Goal: Task Accomplishment & Management: Manage account settings

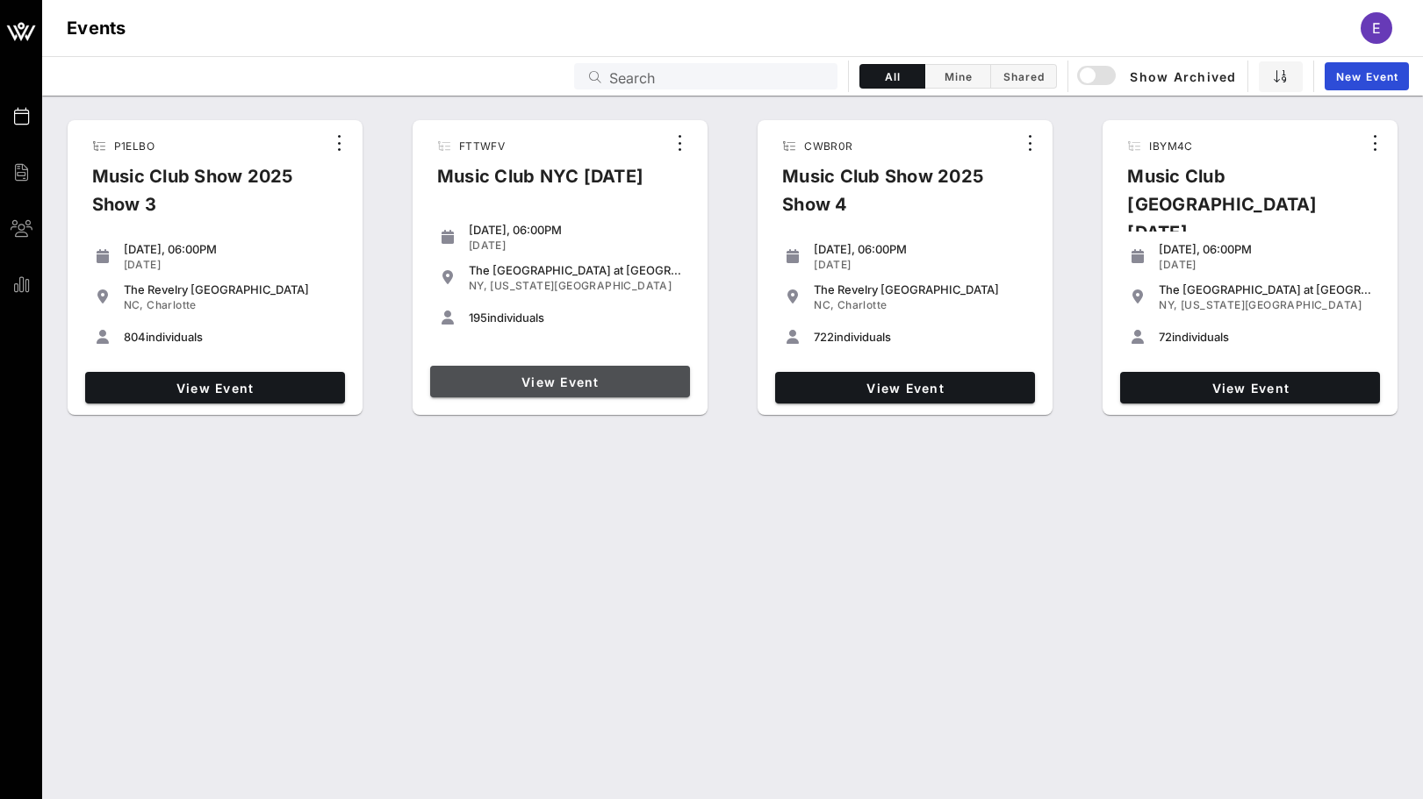
click at [543, 368] on link "View Event" at bounding box center [560, 382] width 260 height 32
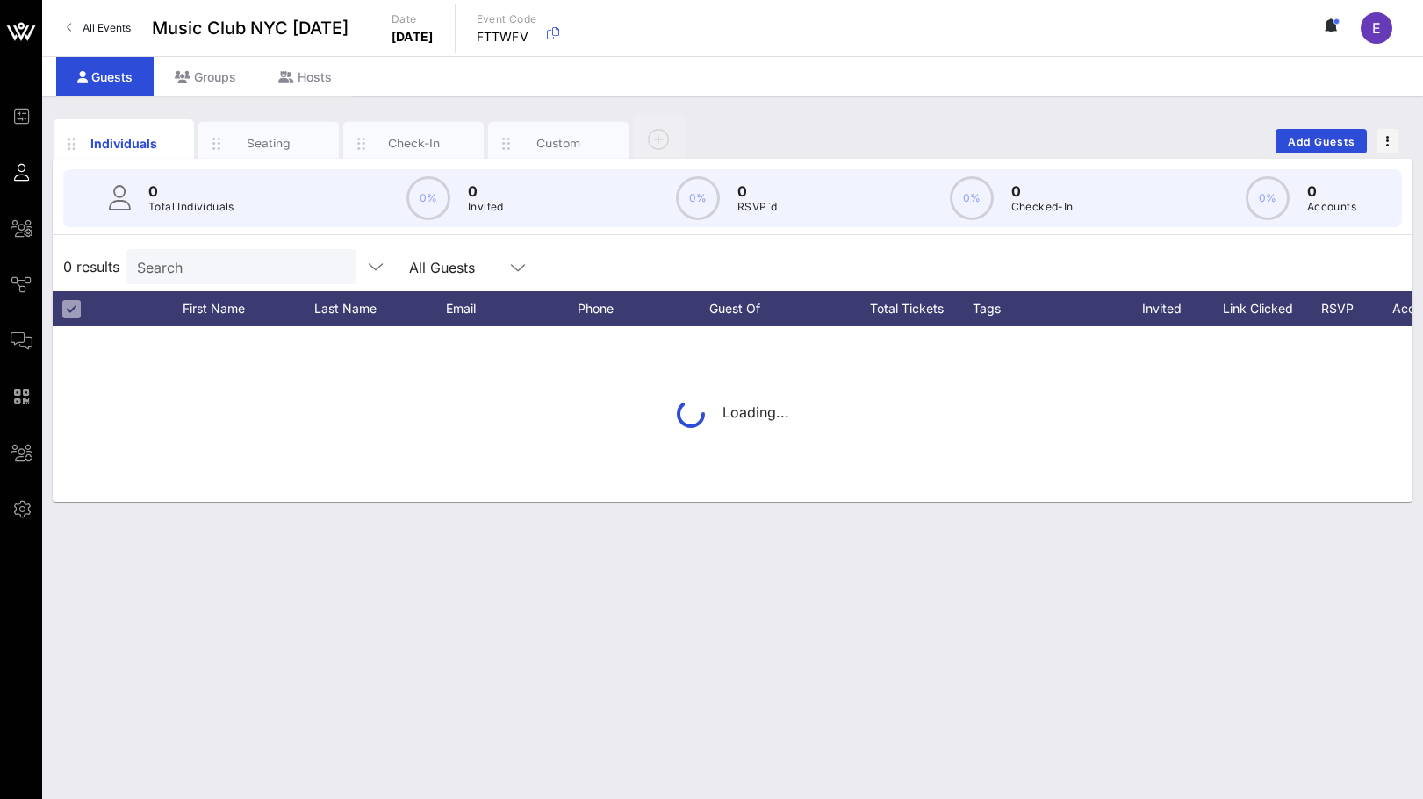
click at [226, 214] on p "Total Individuals" at bounding box center [191, 207] width 86 height 18
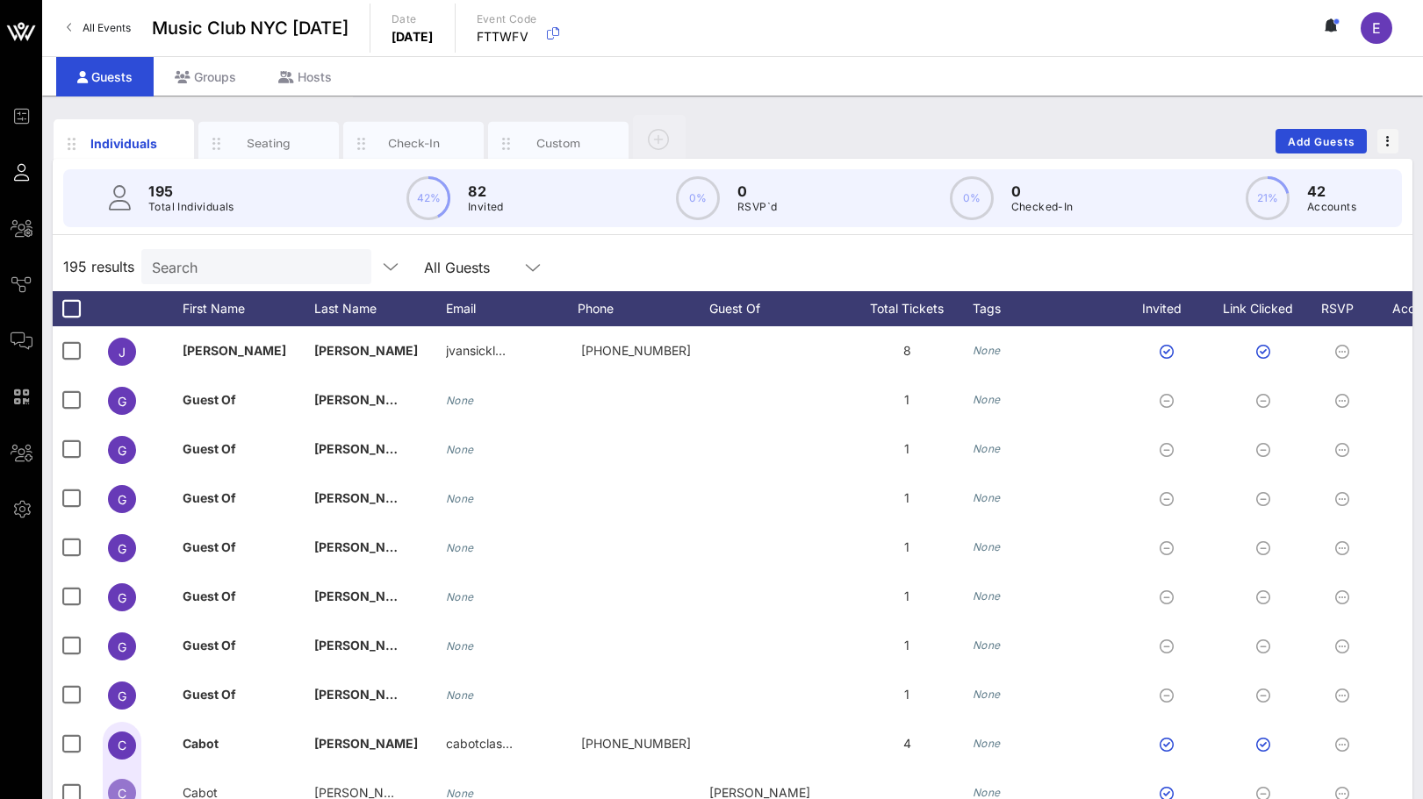
click at [225, 249] on div "Search" at bounding box center [254, 266] width 205 height 35
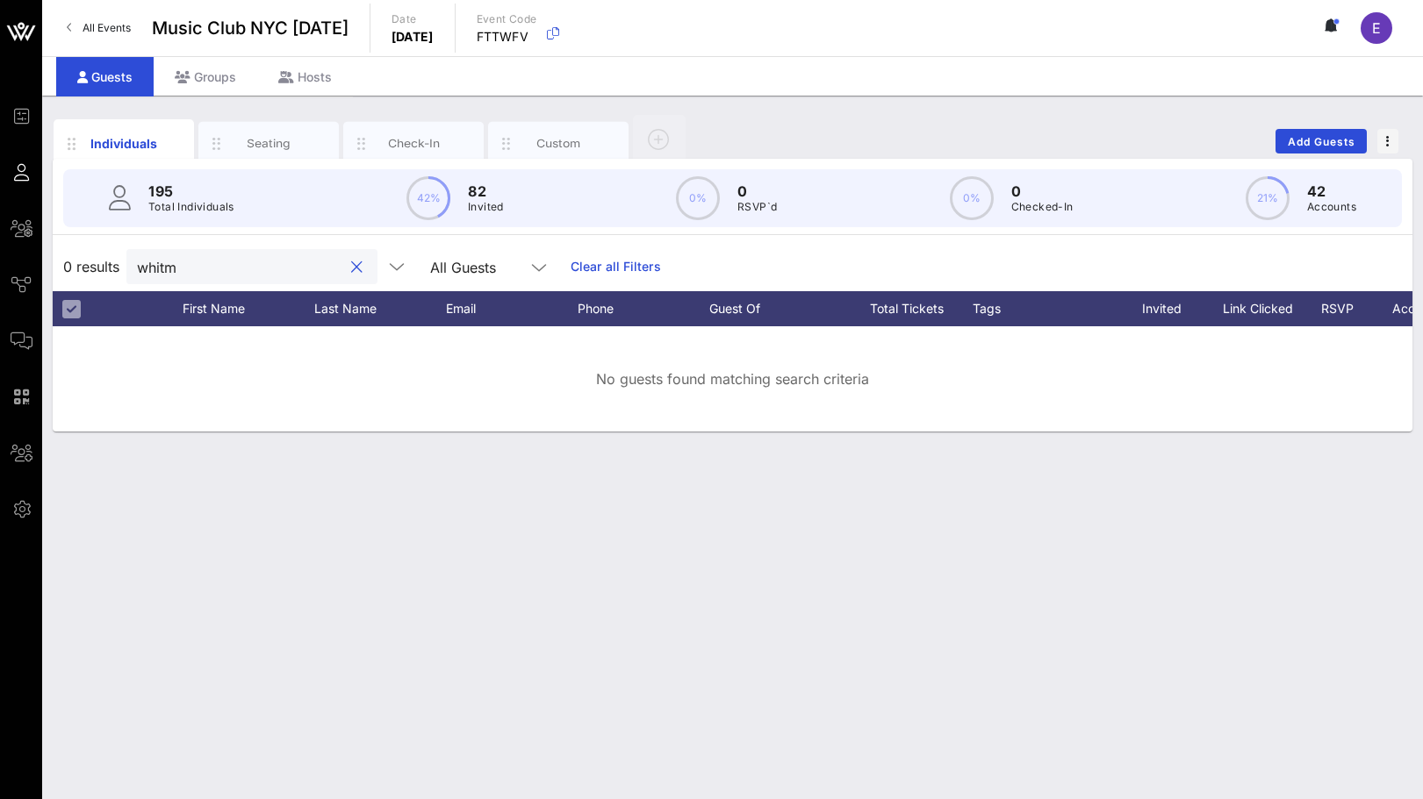
type input "whit"
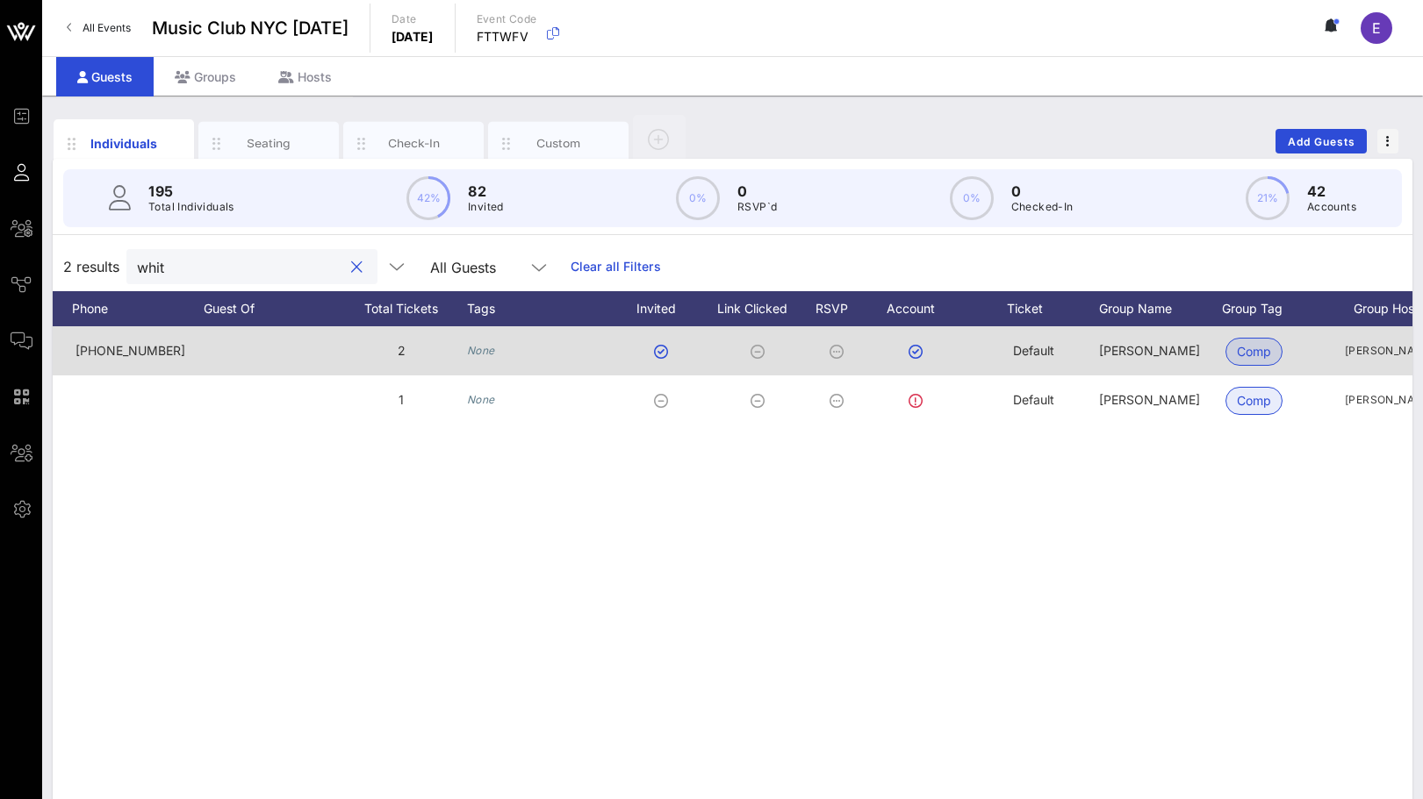
scroll to position [0, 587]
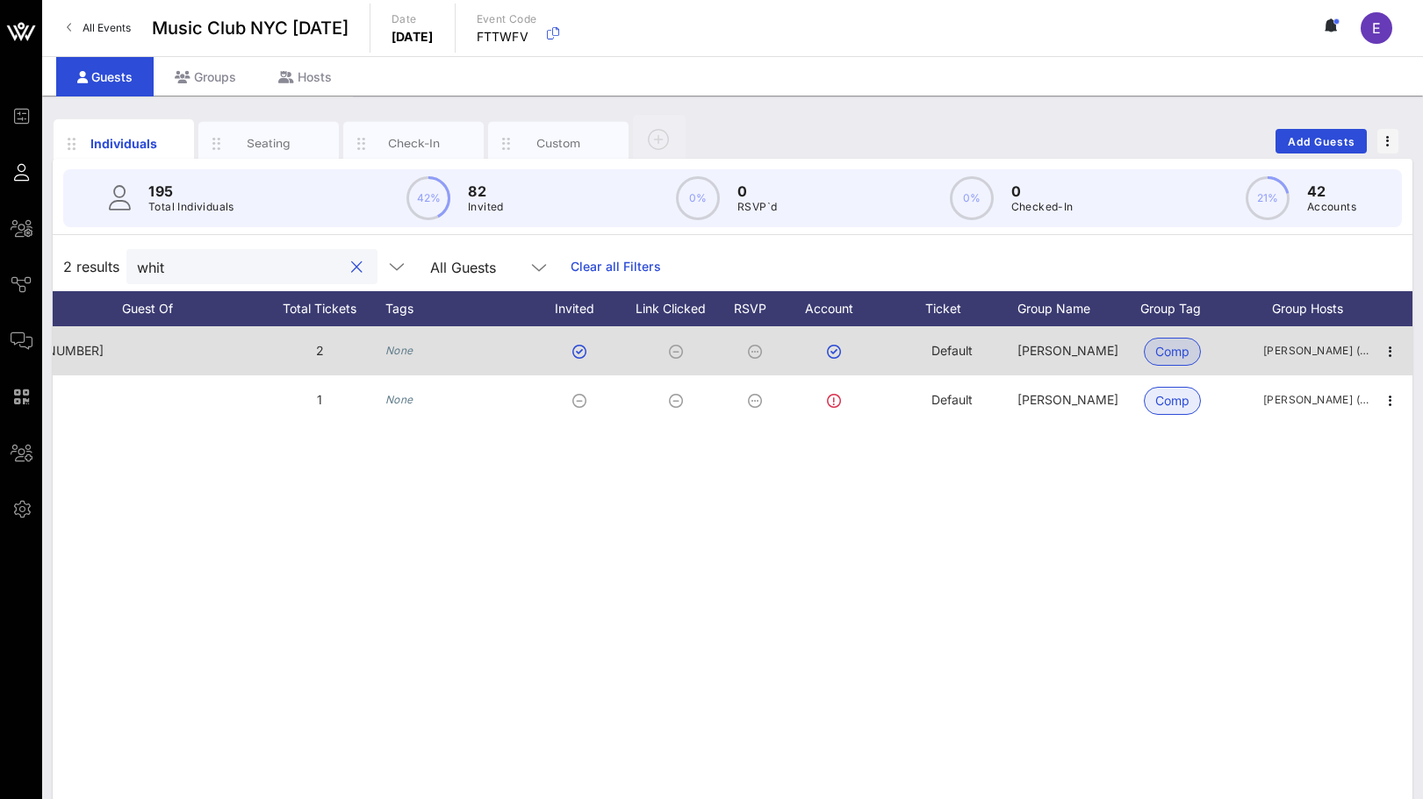
scroll to position [0, 584]
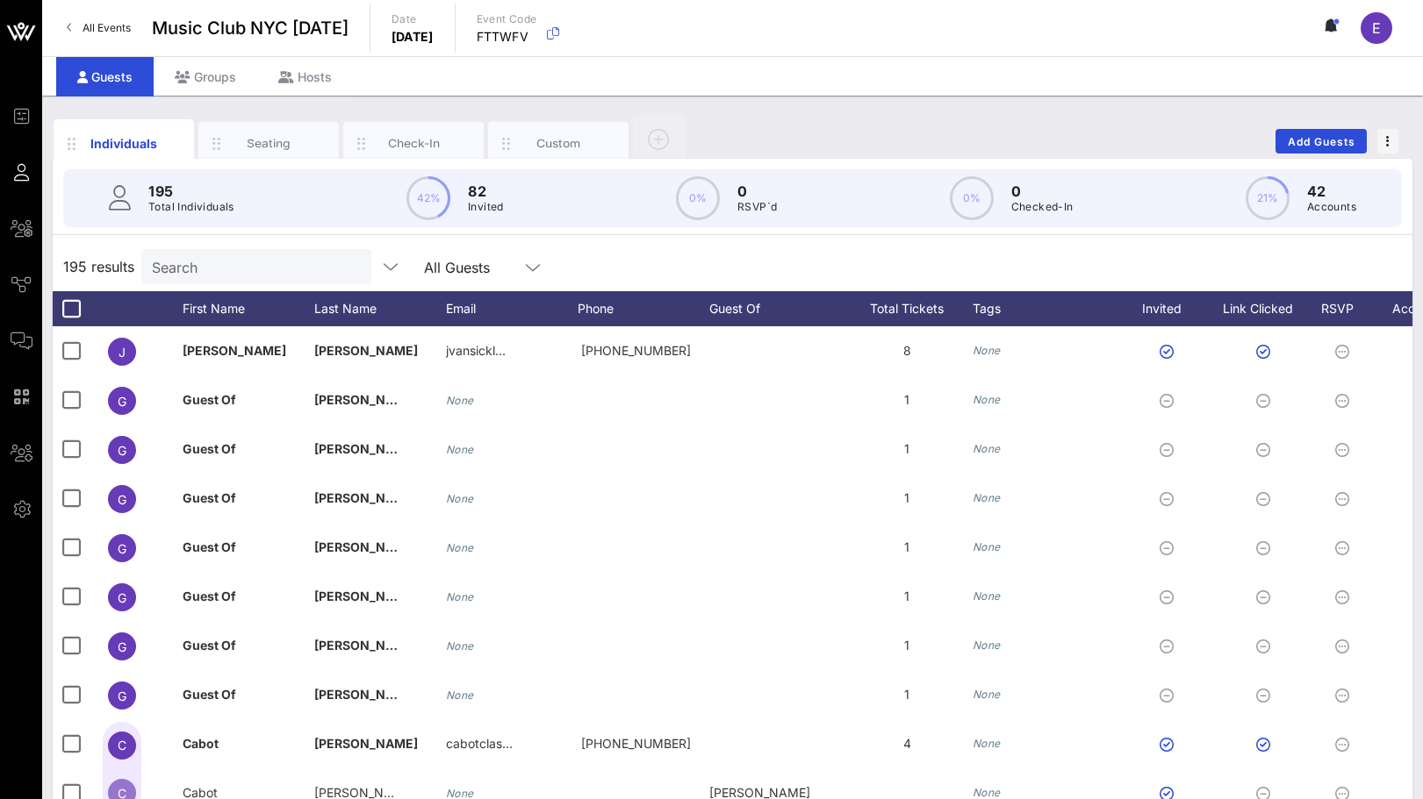
click at [260, 277] on input "Search" at bounding box center [254, 266] width 205 height 23
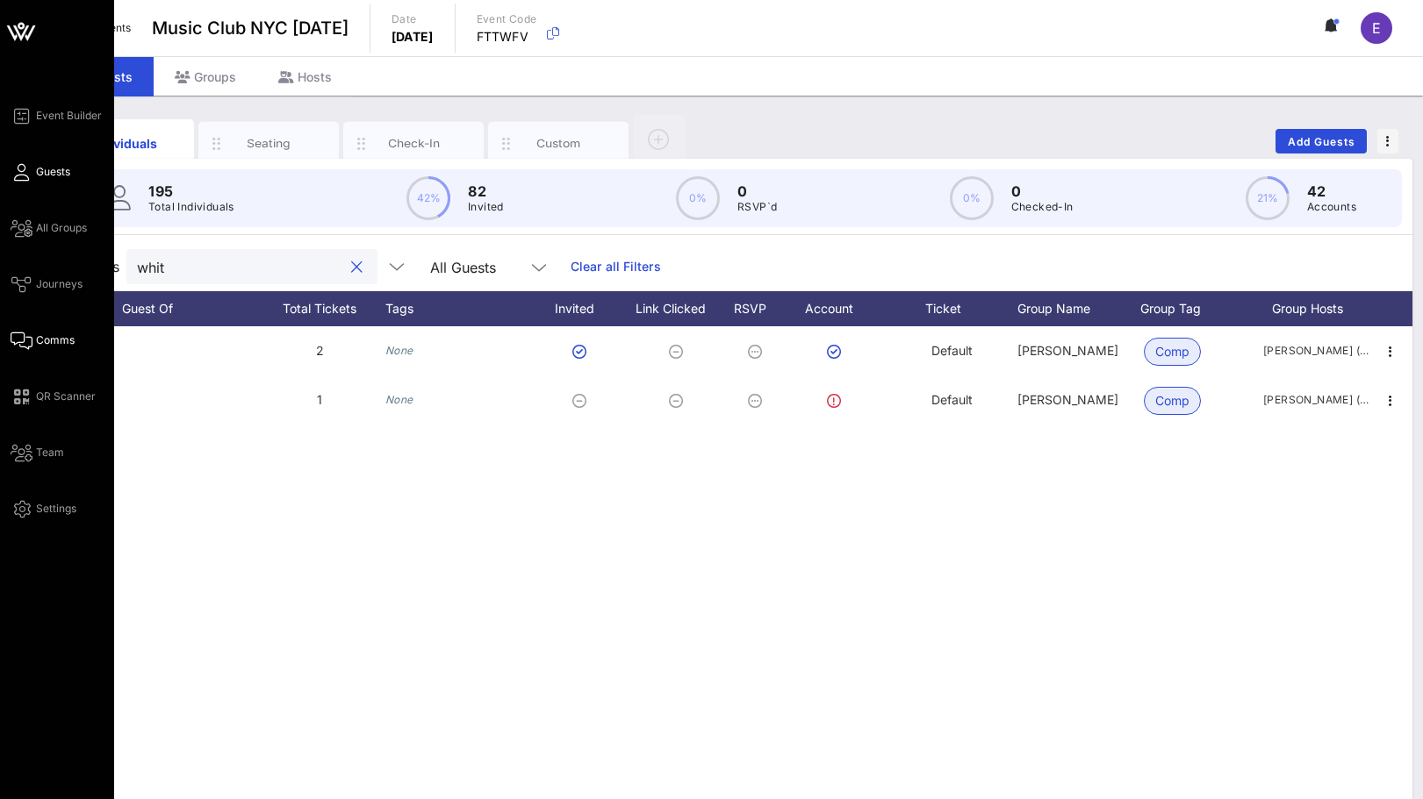
type input "whit"
click at [33, 342] on link "Comms" at bounding box center [43, 340] width 64 height 21
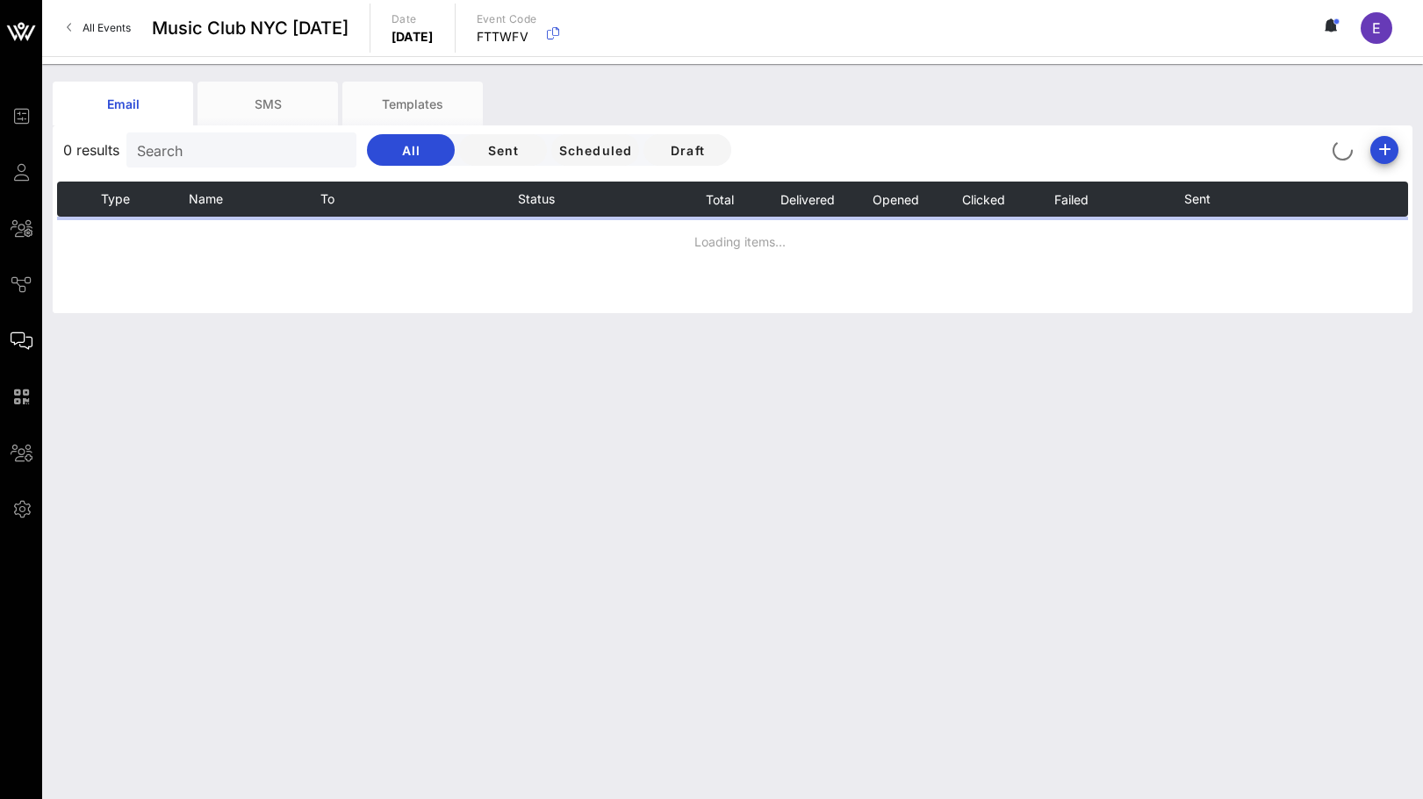
click at [226, 151] on input "Search" at bounding box center [239, 150] width 205 height 23
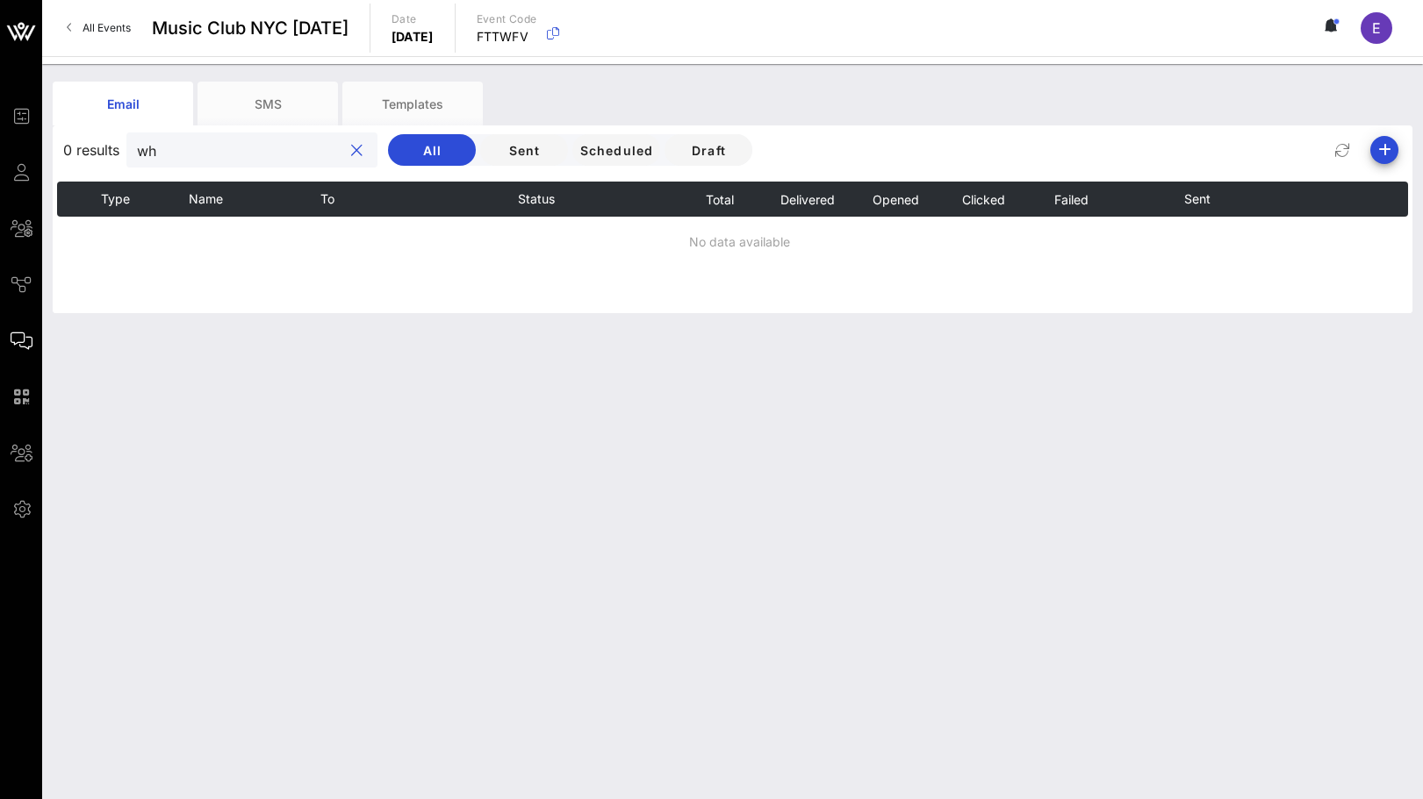
type input "w"
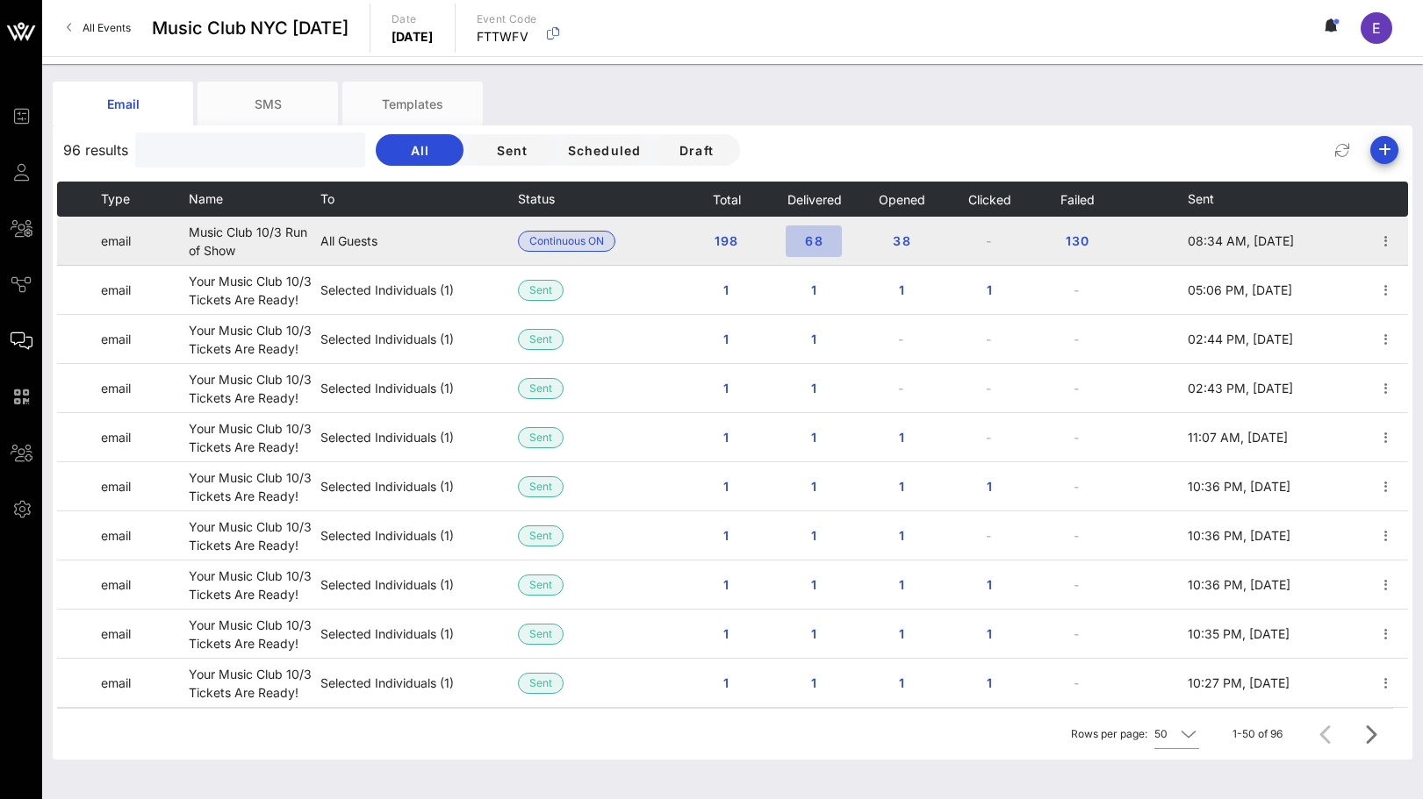
click at [820, 238] on span "68" at bounding box center [813, 240] width 28 height 15
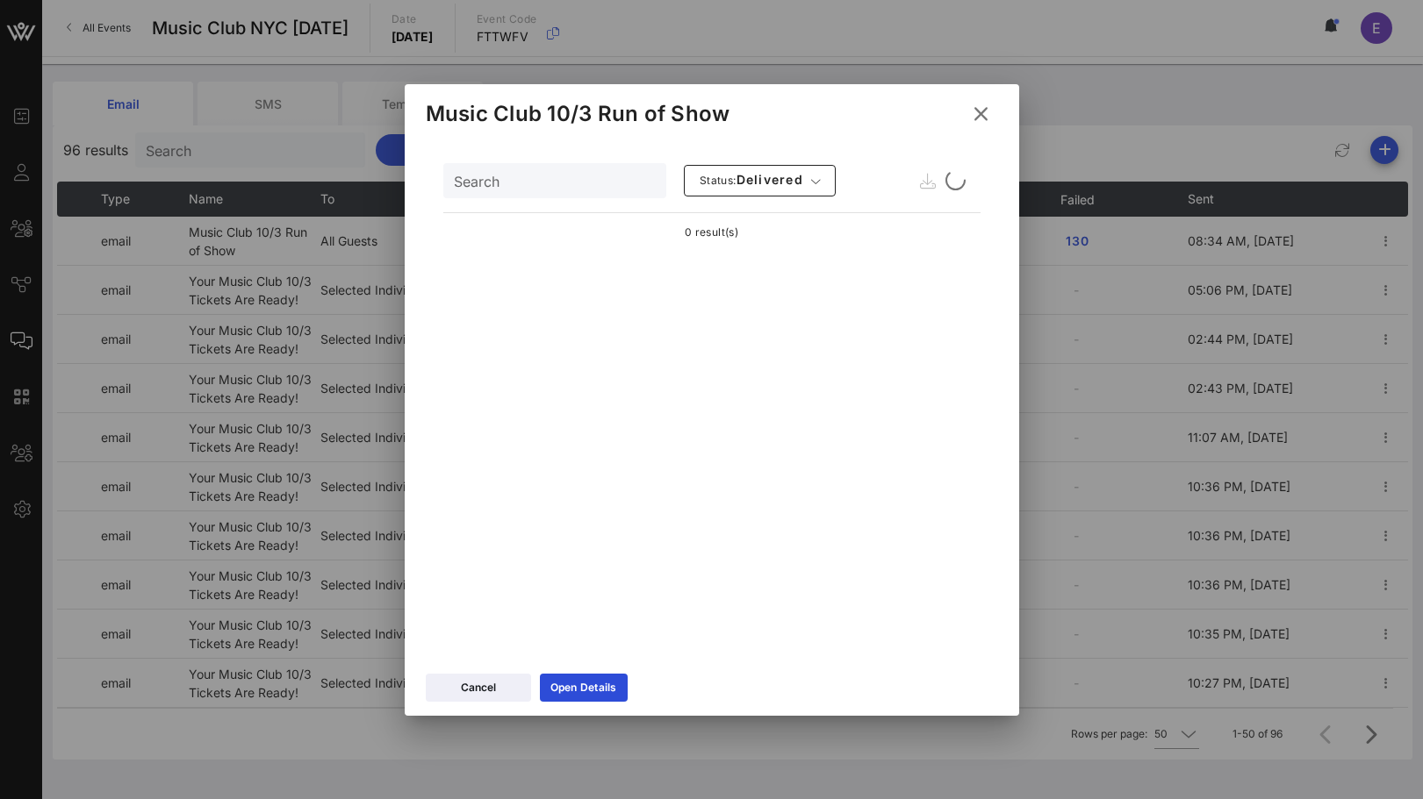
click at [522, 191] on div "Search" at bounding box center [553, 180] width 198 height 35
click at [564, 180] on input "whit" at bounding box center [553, 180] width 198 height 23
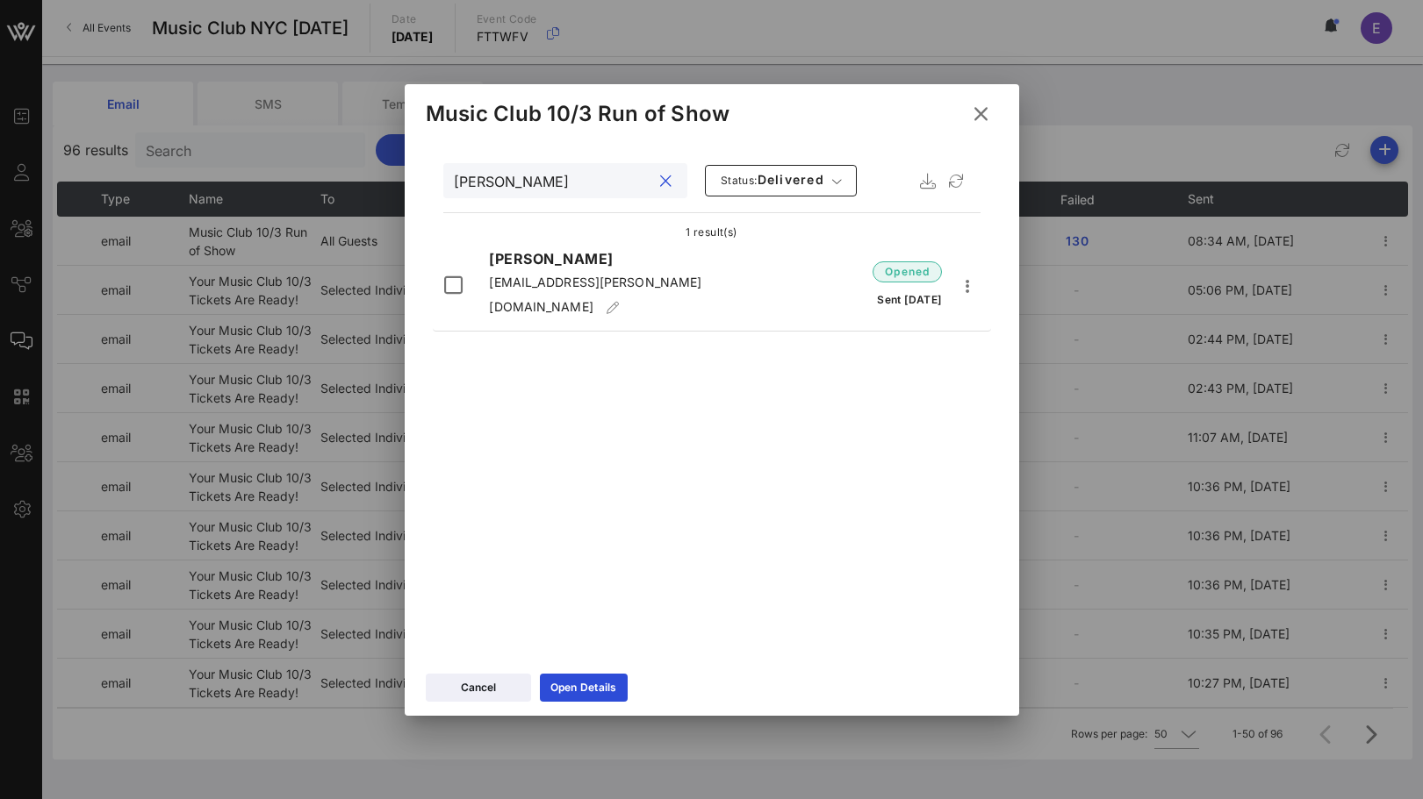
type input "leah"
click at [977, 105] on icon at bounding box center [980, 114] width 25 height 22
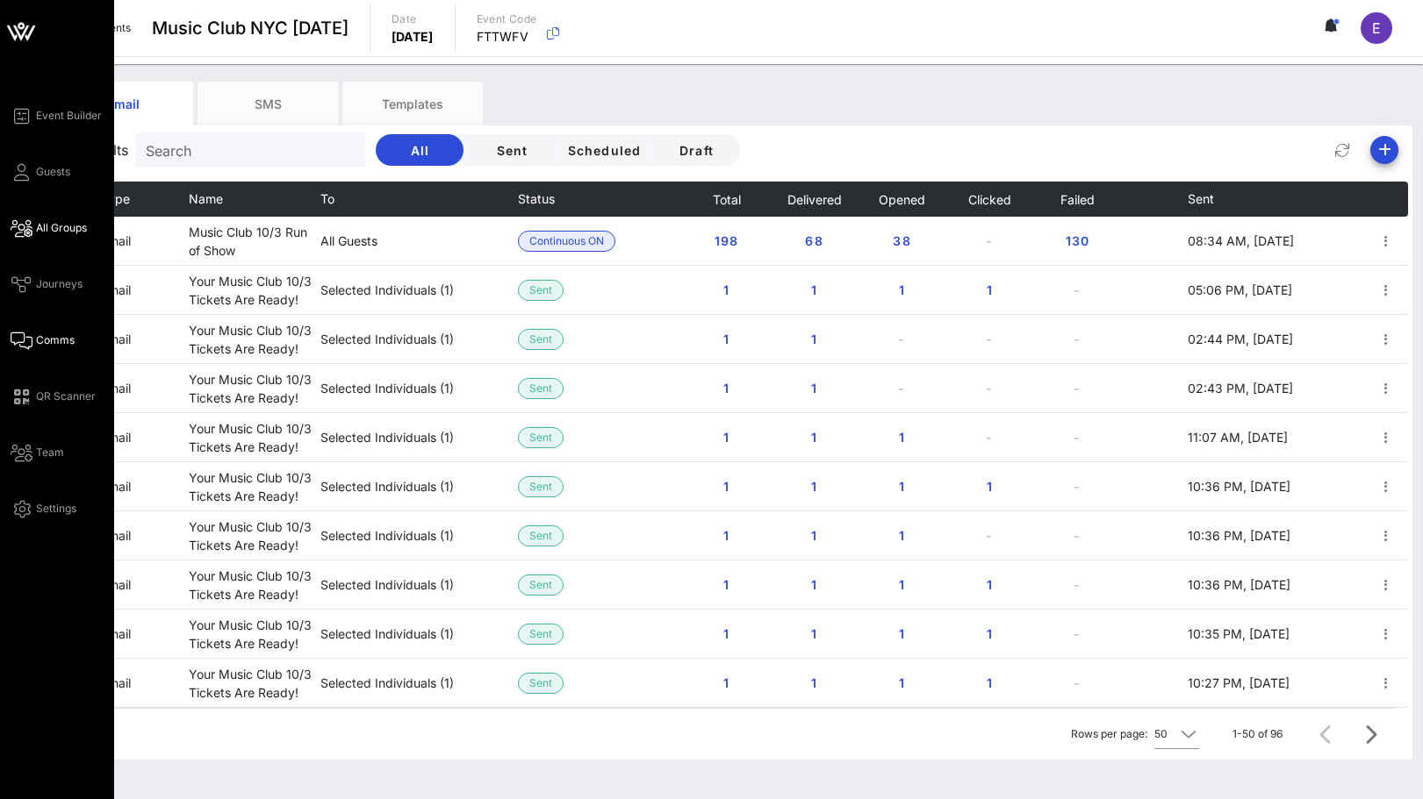
click at [22, 230] on icon at bounding box center [22, 228] width 22 height 3
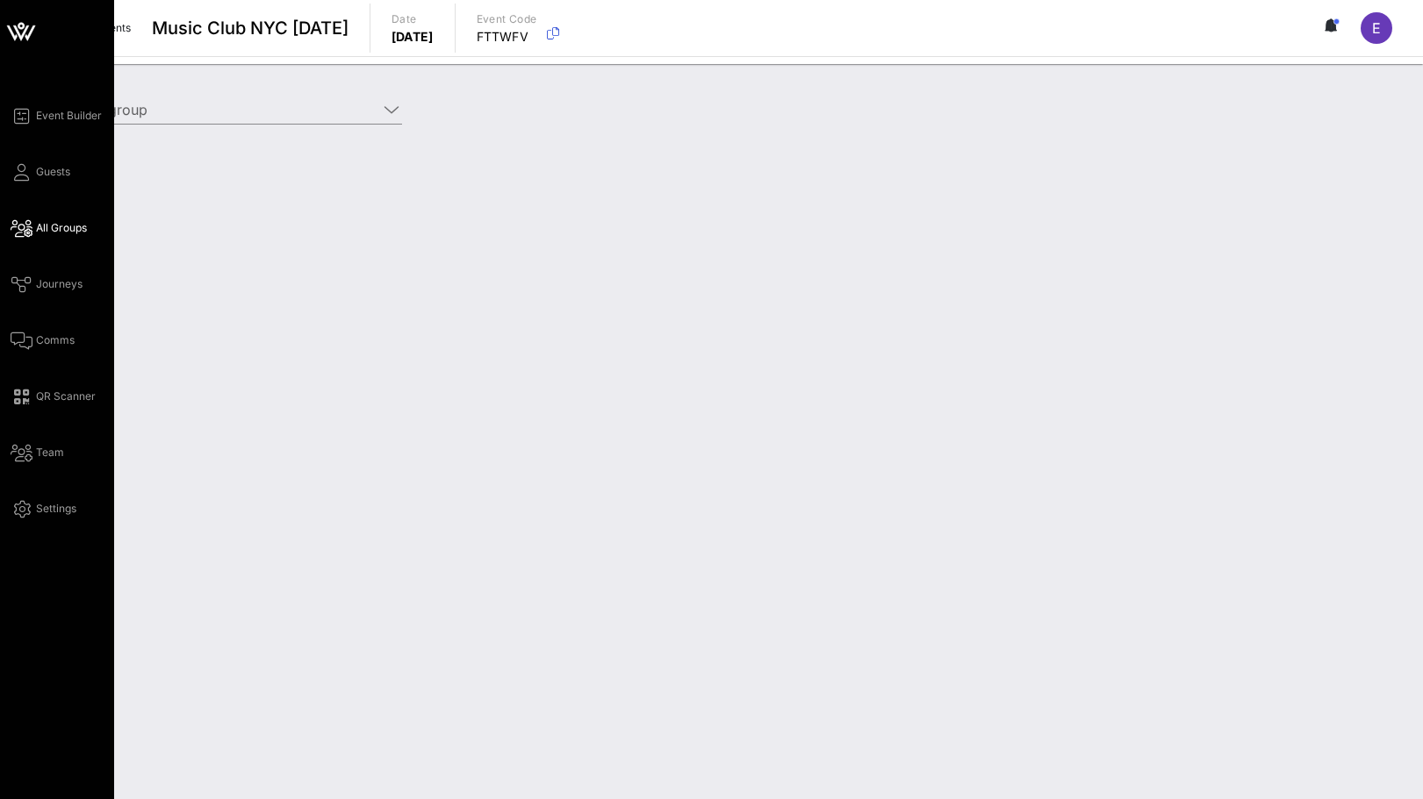
click at [25, 269] on div "Event Builder Guests All Groups Journeys Comms QR Scanner Team Settings" at bounding box center [63, 312] width 104 height 414
click at [33, 174] on link "Guests" at bounding box center [41, 171] width 60 height 21
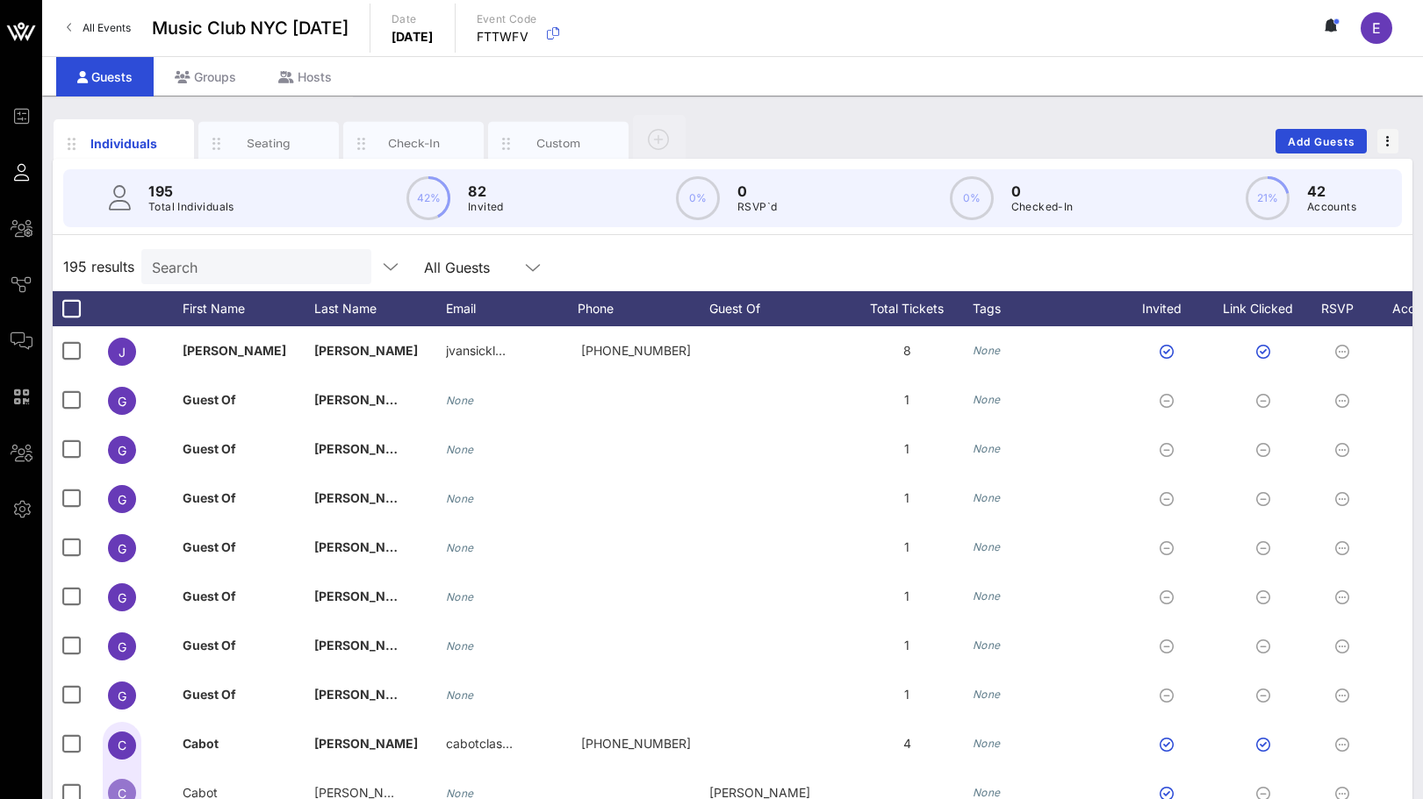
click at [169, 198] on p "Total Individuals" at bounding box center [191, 207] width 86 height 18
click at [167, 276] on input "text" at bounding box center [254, 266] width 205 height 23
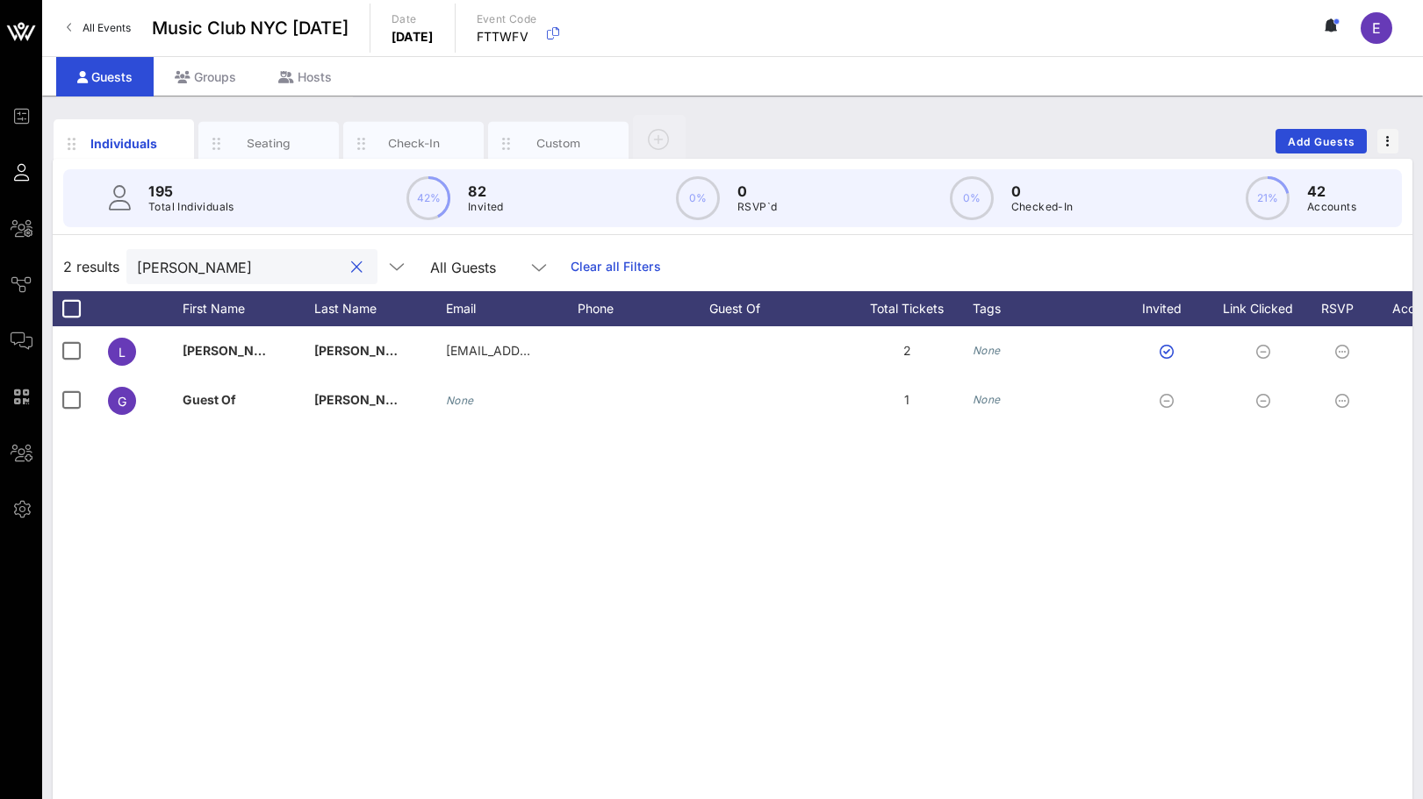
type input "leah"
click at [104, 29] on span "All Events" at bounding box center [106, 27] width 48 height 13
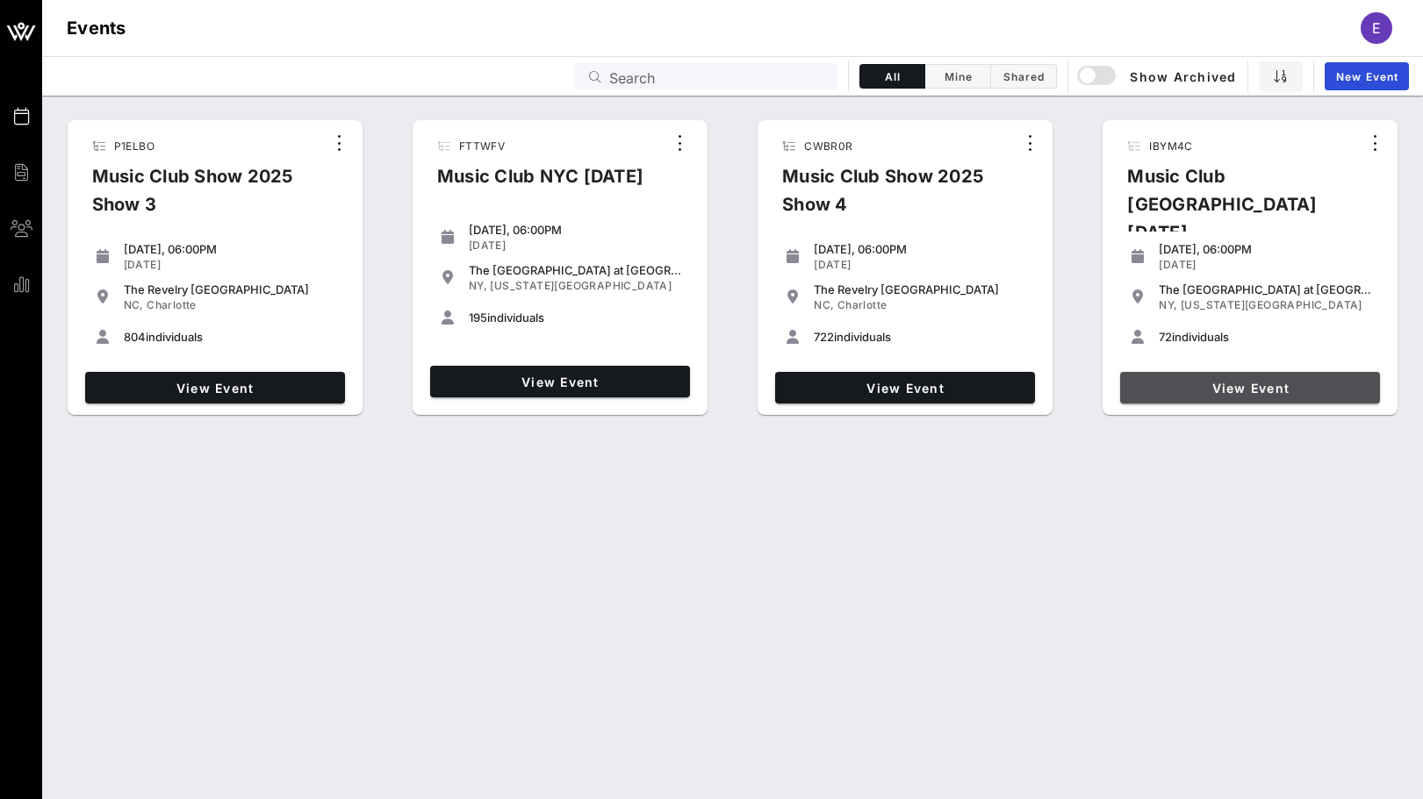
click at [1196, 381] on span "View Event" at bounding box center [1250, 388] width 246 height 15
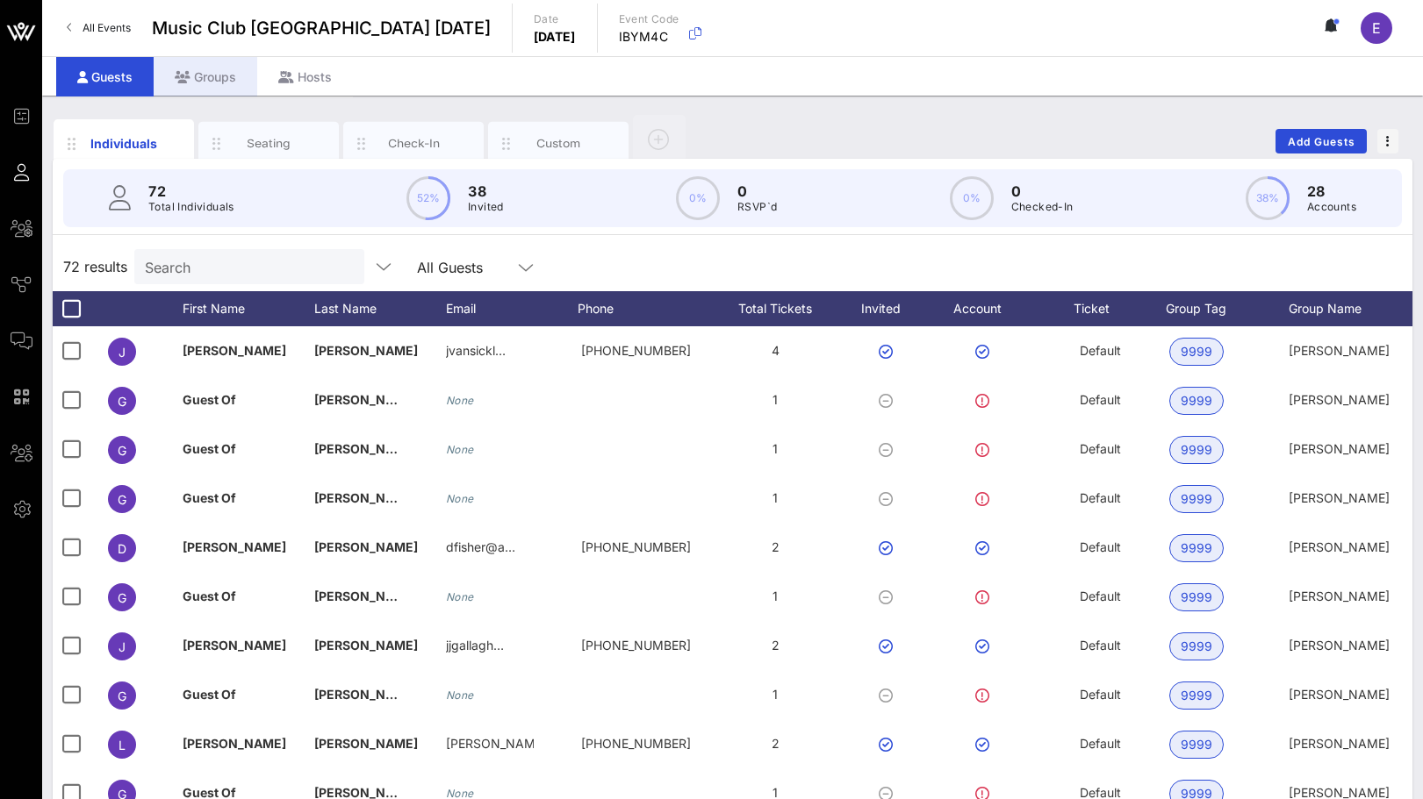
click at [213, 78] on div "Groups" at bounding box center [206, 76] width 104 height 39
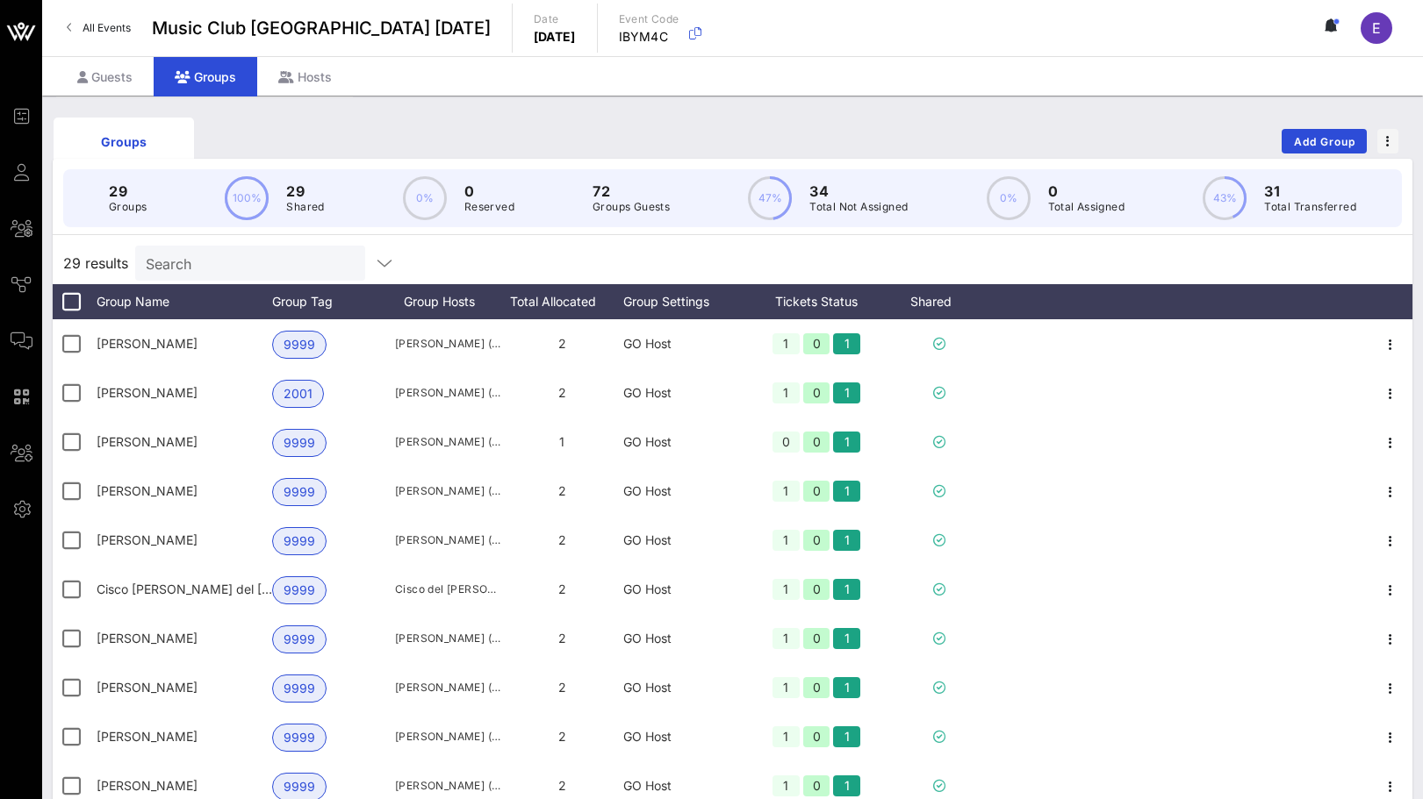
click at [156, 68] on div "Groups" at bounding box center [206, 76] width 104 height 39
click at [129, 66] on div "Guests" at bounding box center [104, 76] width 97 height 39
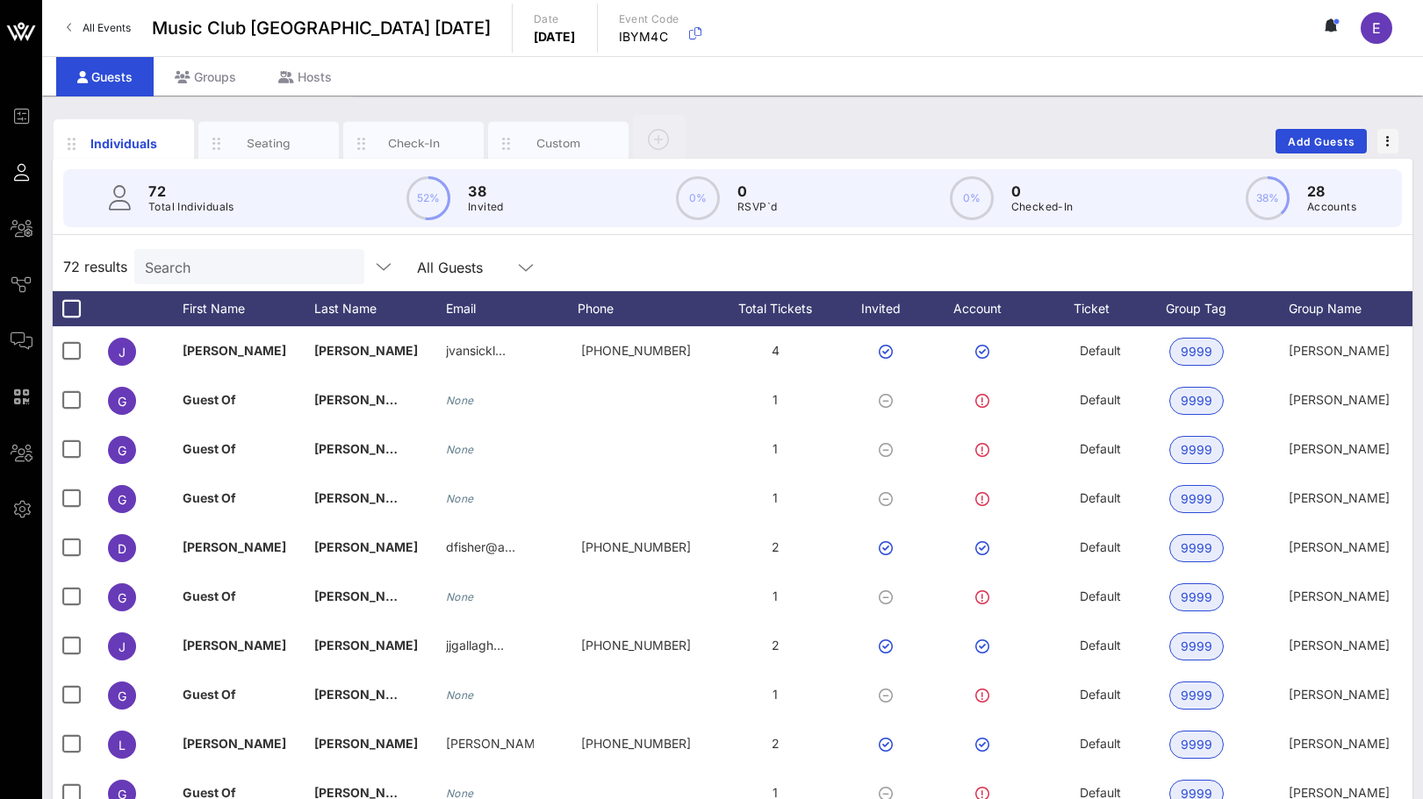
click at [93, 10] on div "All Events Music Club [GEOGRAPHIC_DATA] [DATE] Date [DATE] Event Code IBYM4C E" at bounding box center [732, 28] width 1380 height 56
click at [93, 12] on div "All Events Music Club [GEOGRAPHIC_DATA] [DATE] Date [DATE] Event Code IBYM4C E" at bounding box center [732, 28] width 1380 height 56
click at [97, 28] on span "All Events" at bounding box center [106, 27] width 48 height 13
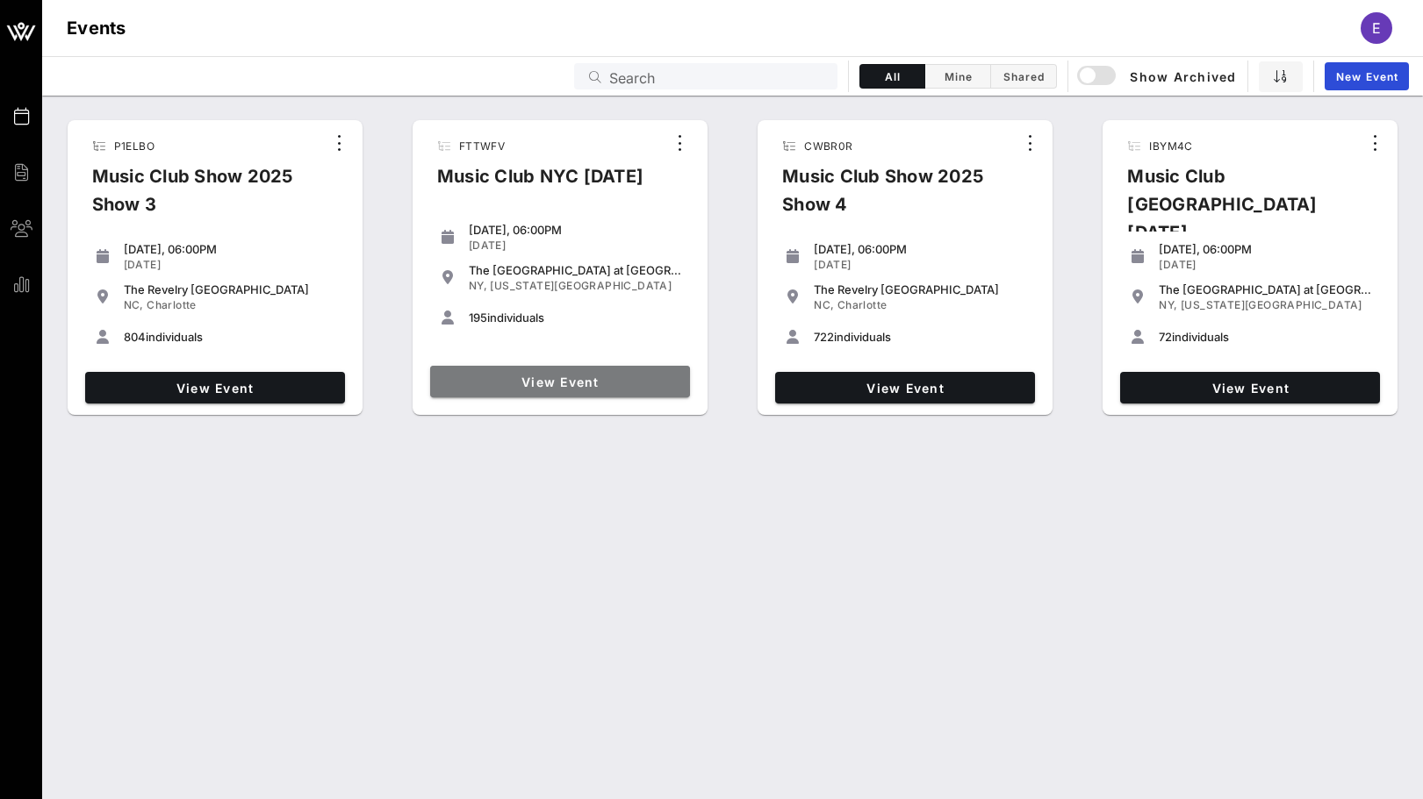
click at [613, 382] on span "View Event" at bounding box center [560, 382] width 246 height 15
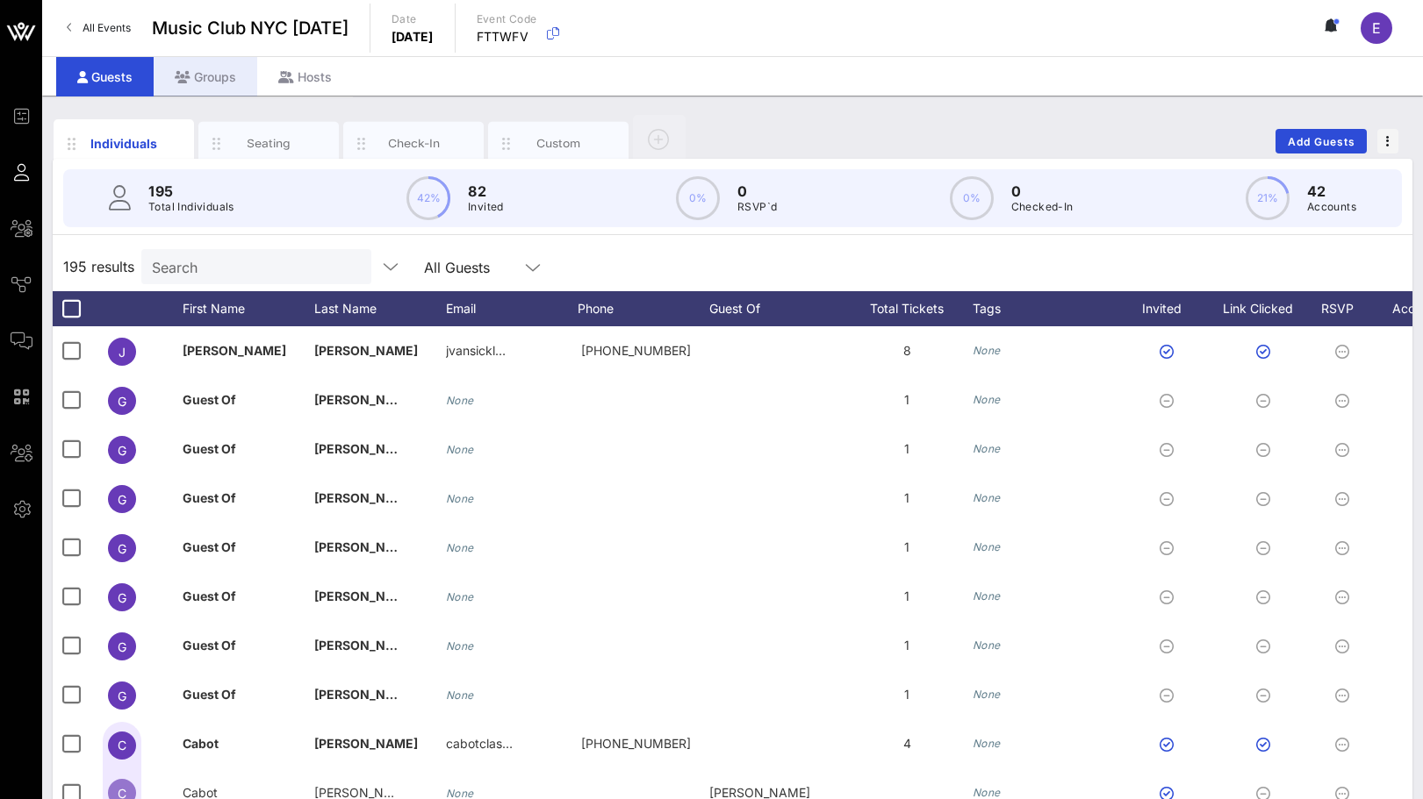
click at [187, 82] on icon at bounding box center [183, 77] width 16 height 12
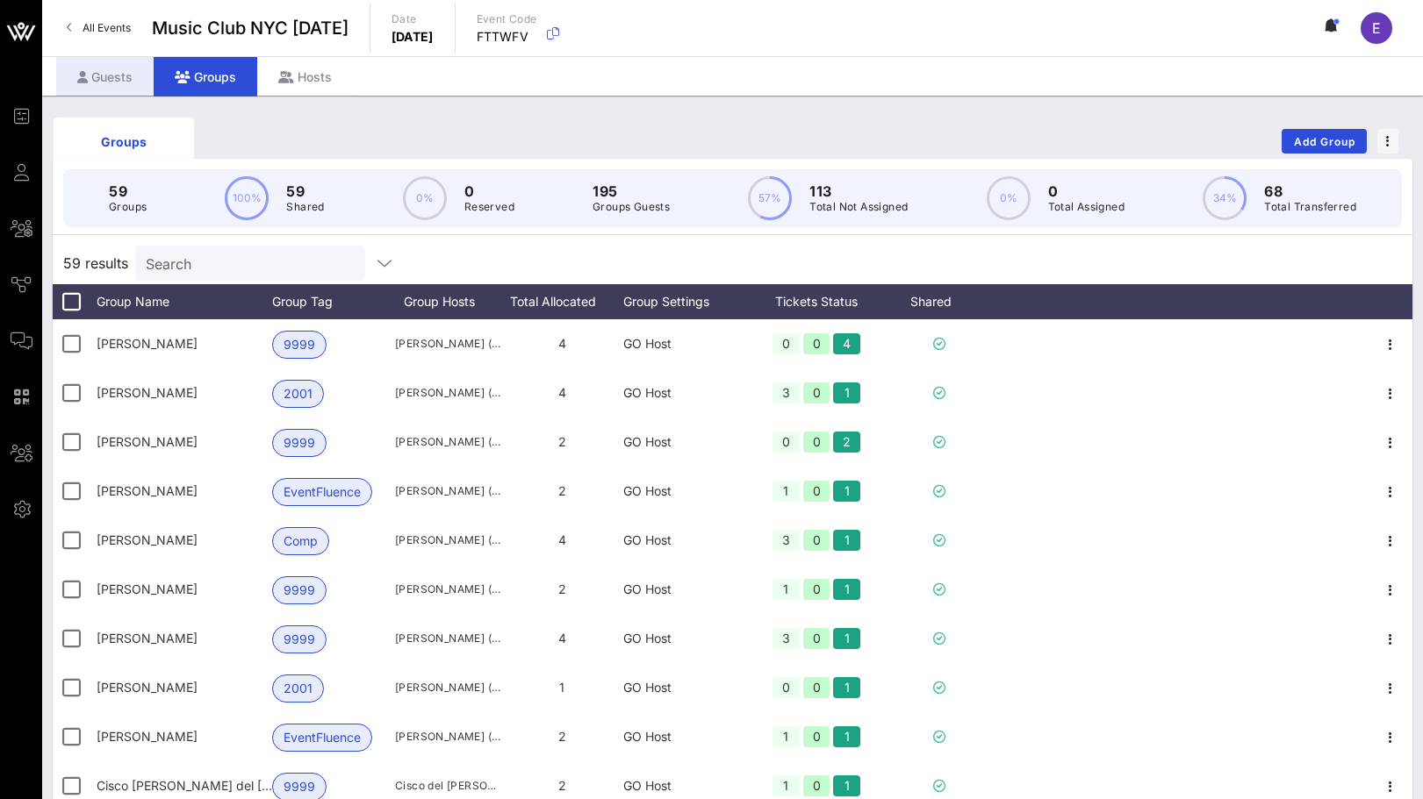
click at [129, 72] on div "Guests" at bounding box center [104, 76] width 97 height 39
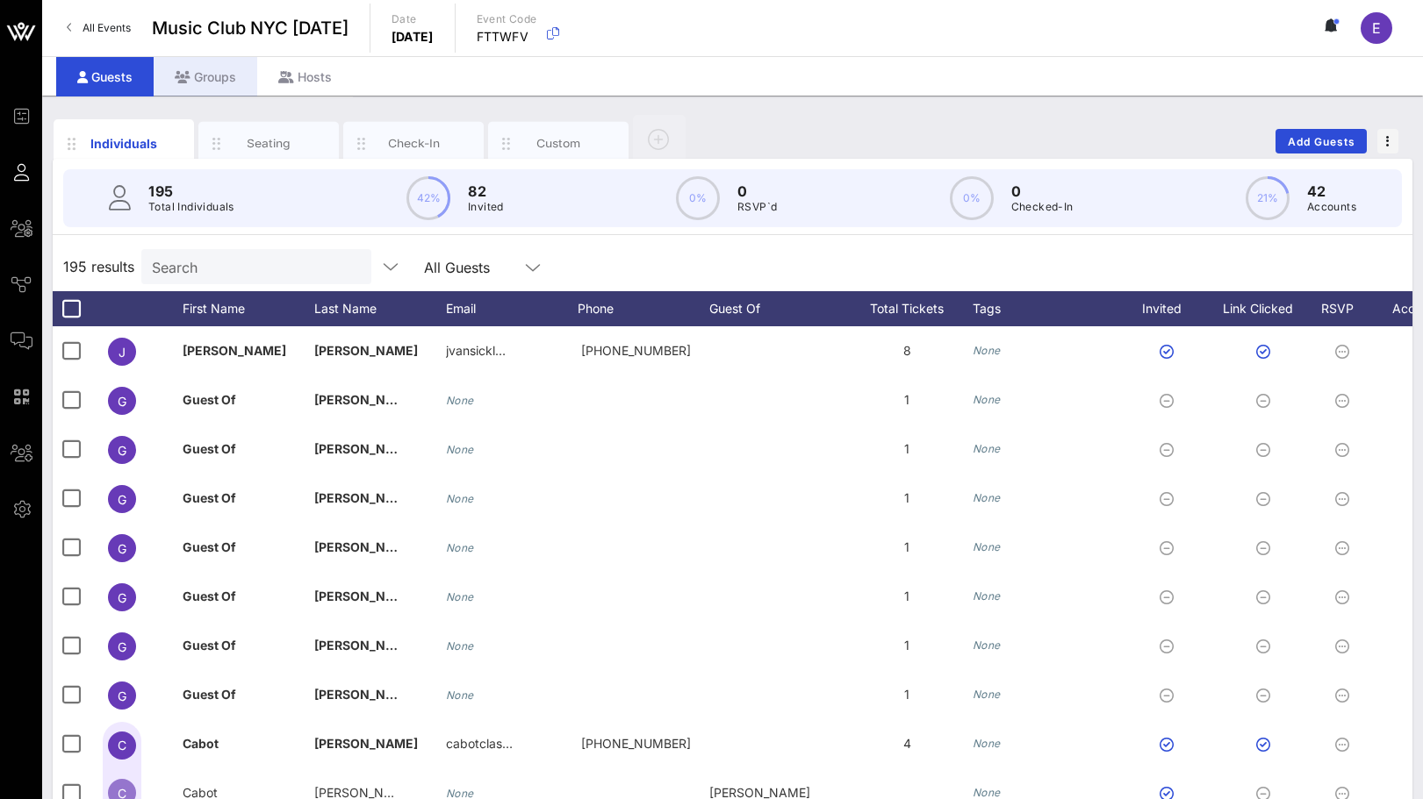
click at [195, 84] on div "Groups" at bounding box center [206, 76] width 104 height 39
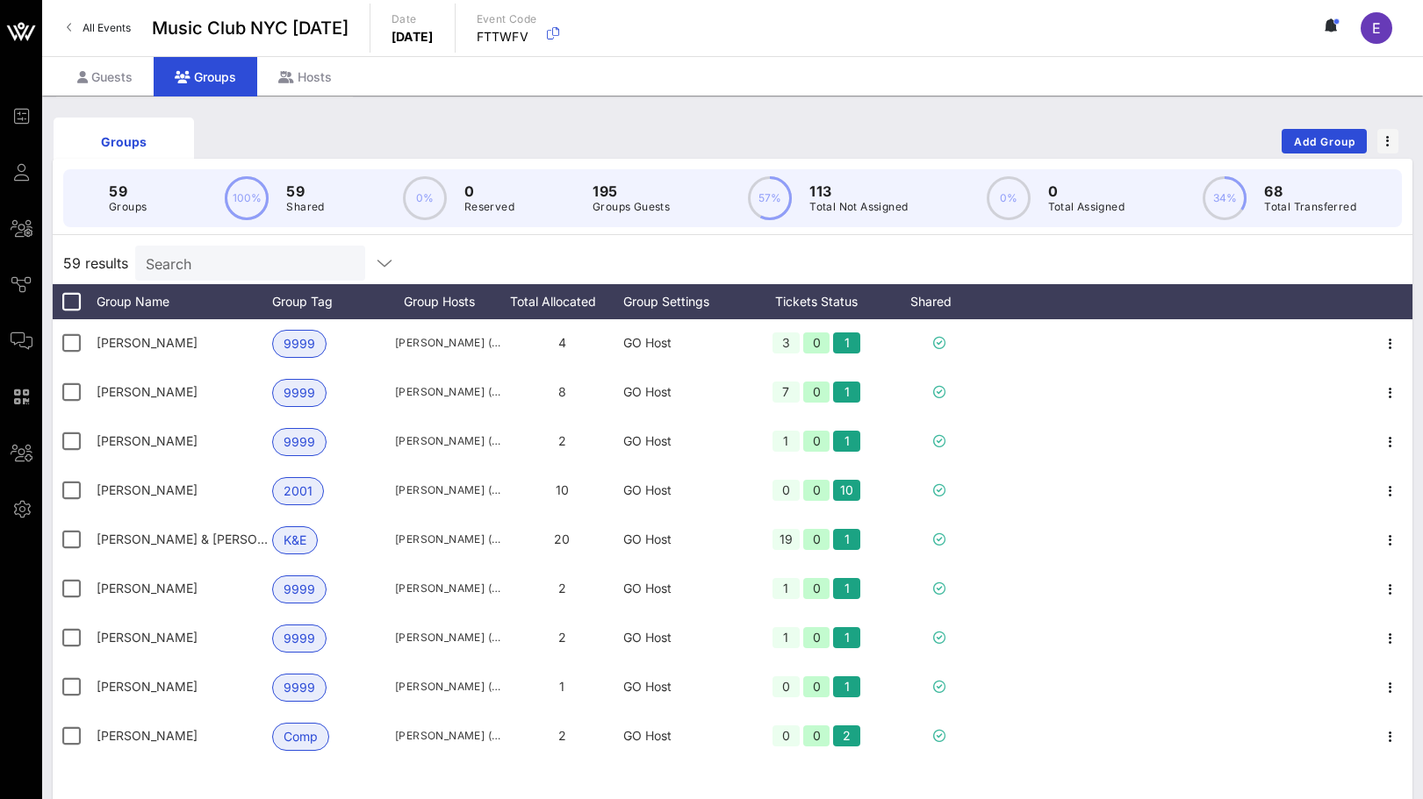
scroll to position [1473, 0]
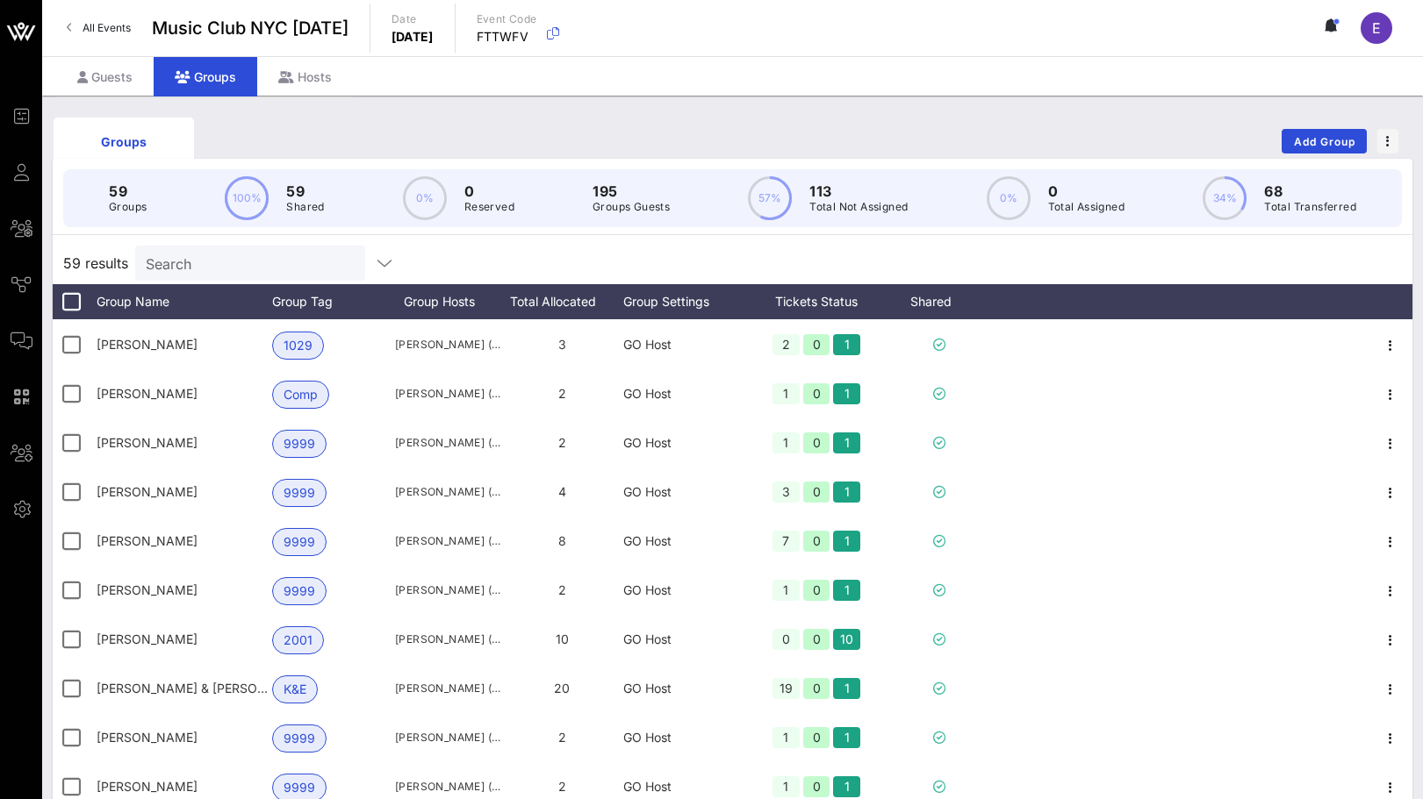
click at [118, 18] on link "All Events" at bounding box center [98, 28] width 85 height 28
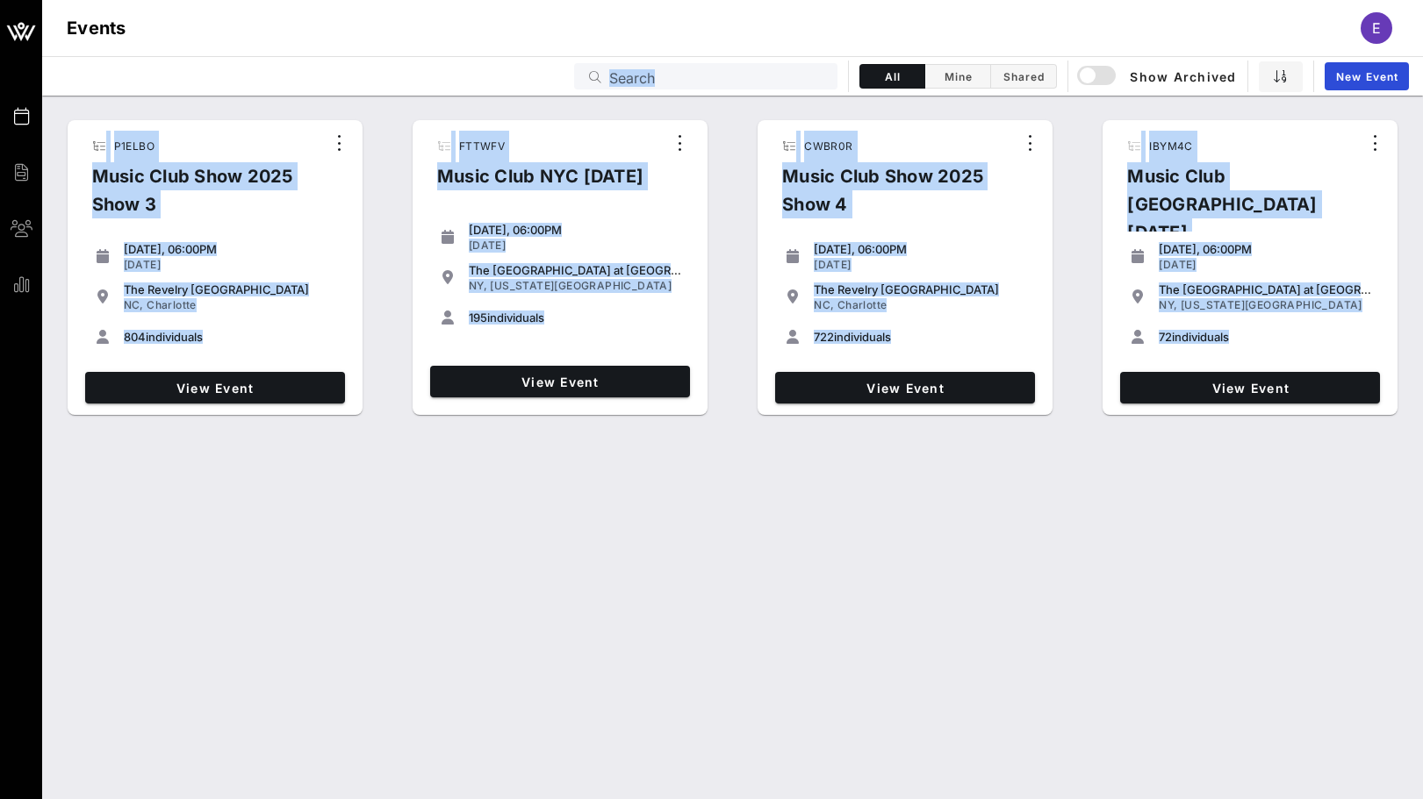
drag, startPoint x: 471, startPoint y: 464, endPoint x: 296, endPoint y: 90, distance: 413.0
click at [296, 90] on div "Events Billing Groups Reports Events E Events Search All Mine Shared Show Archi…" at bounding box center [711, 399] width 1423 height 799
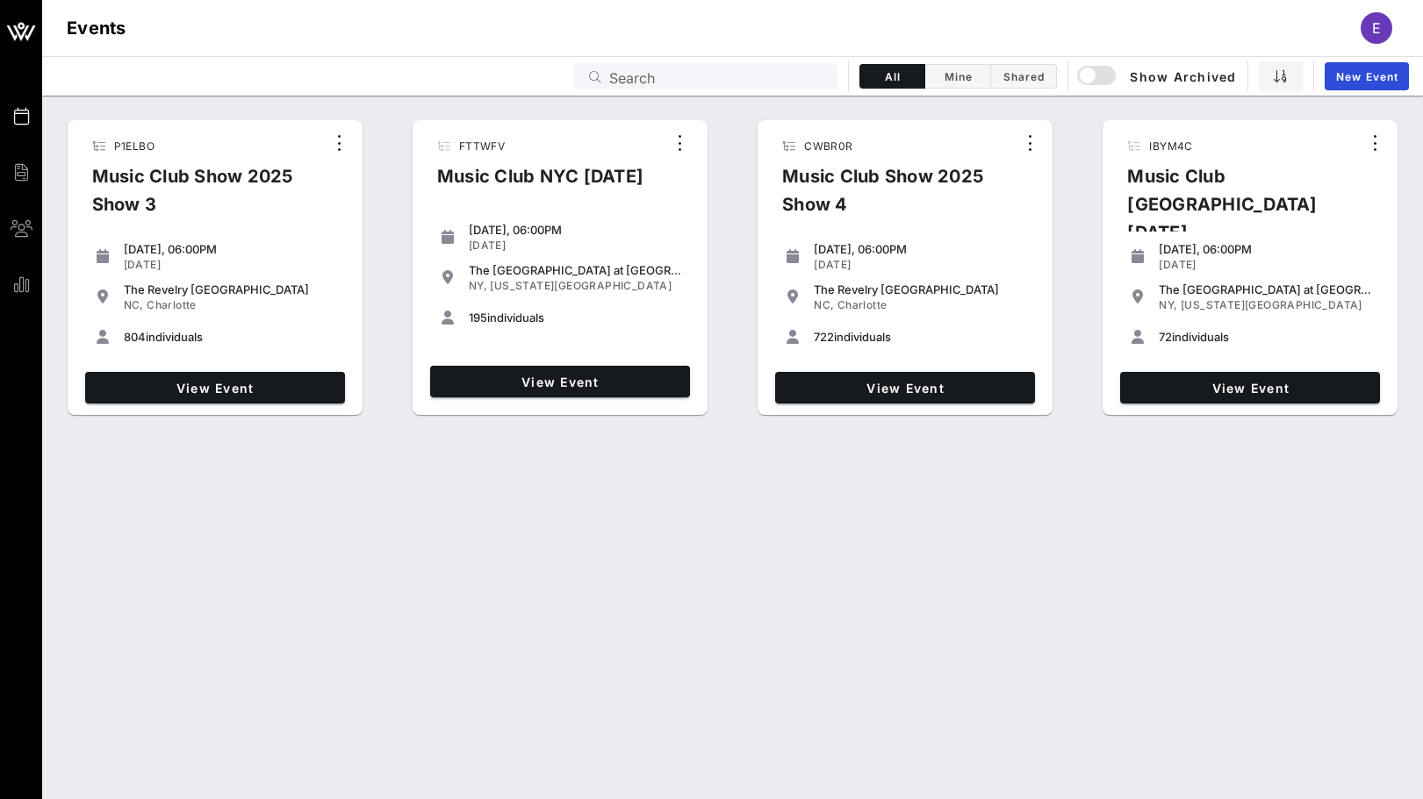
click at [328, 99] on div "P1ELBO Music Club Show 2025 Show 3 [DATE], 06:00PM [DATE] The [GEOGRAPHIC_DATA]…" at bounding box center [732, 259] width 1380 height 327
click at [577, 373] on link "View Event" at bounding box center [560, 382] width 260 height 32
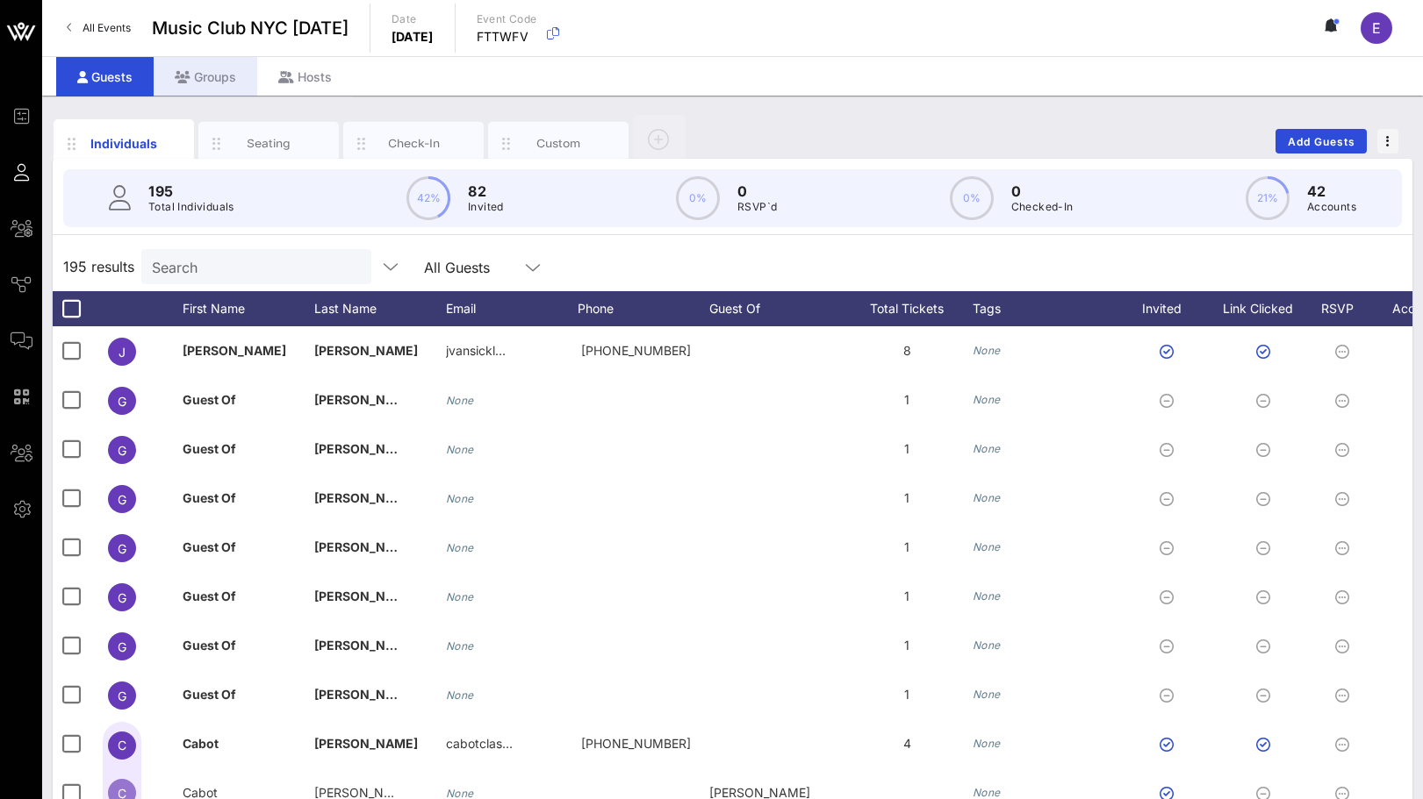
click at [216, 72] on div "Groups" at bounding box center [206, 76] width 104 height 39
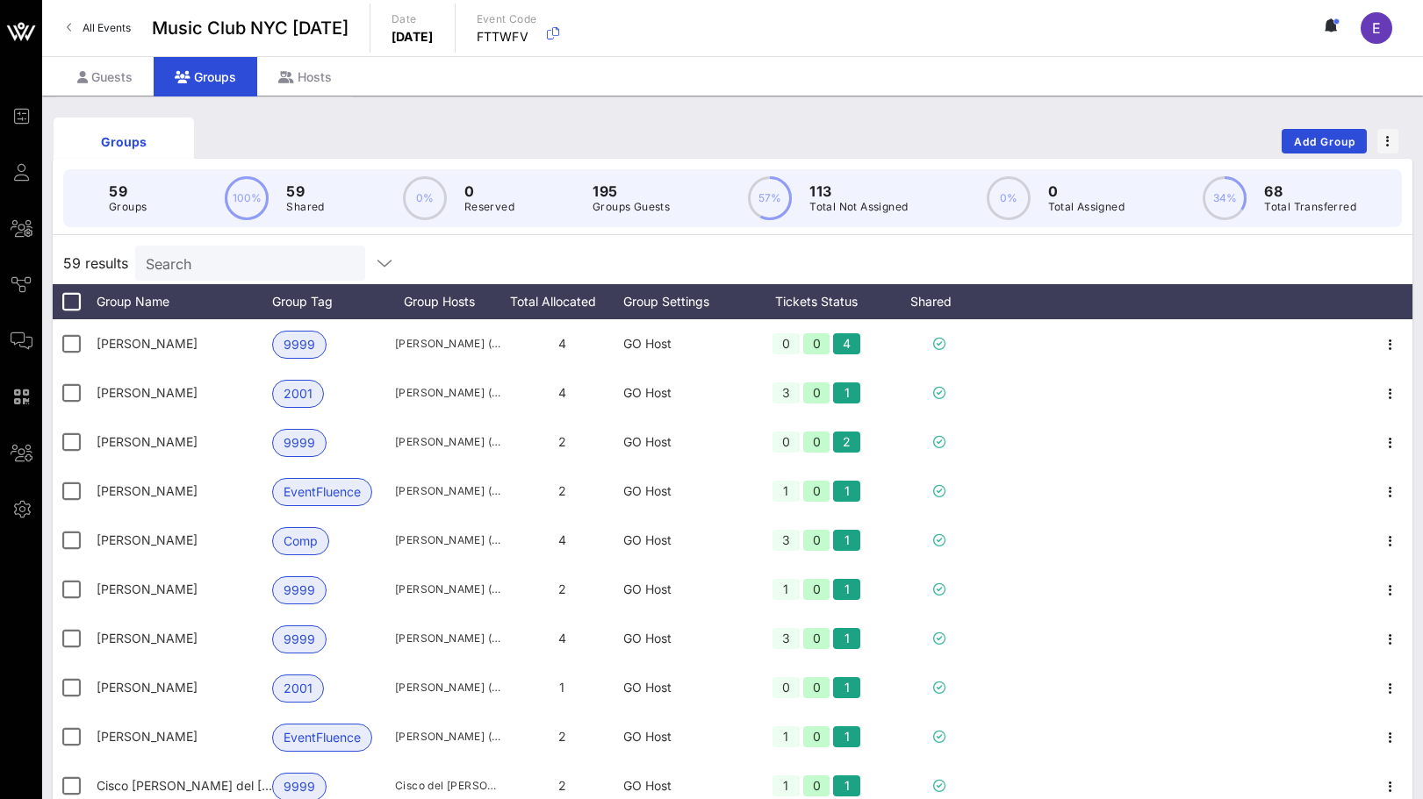
click at [209, 271] on input "Search" at bounding box center [248, 263] width 205 height 23
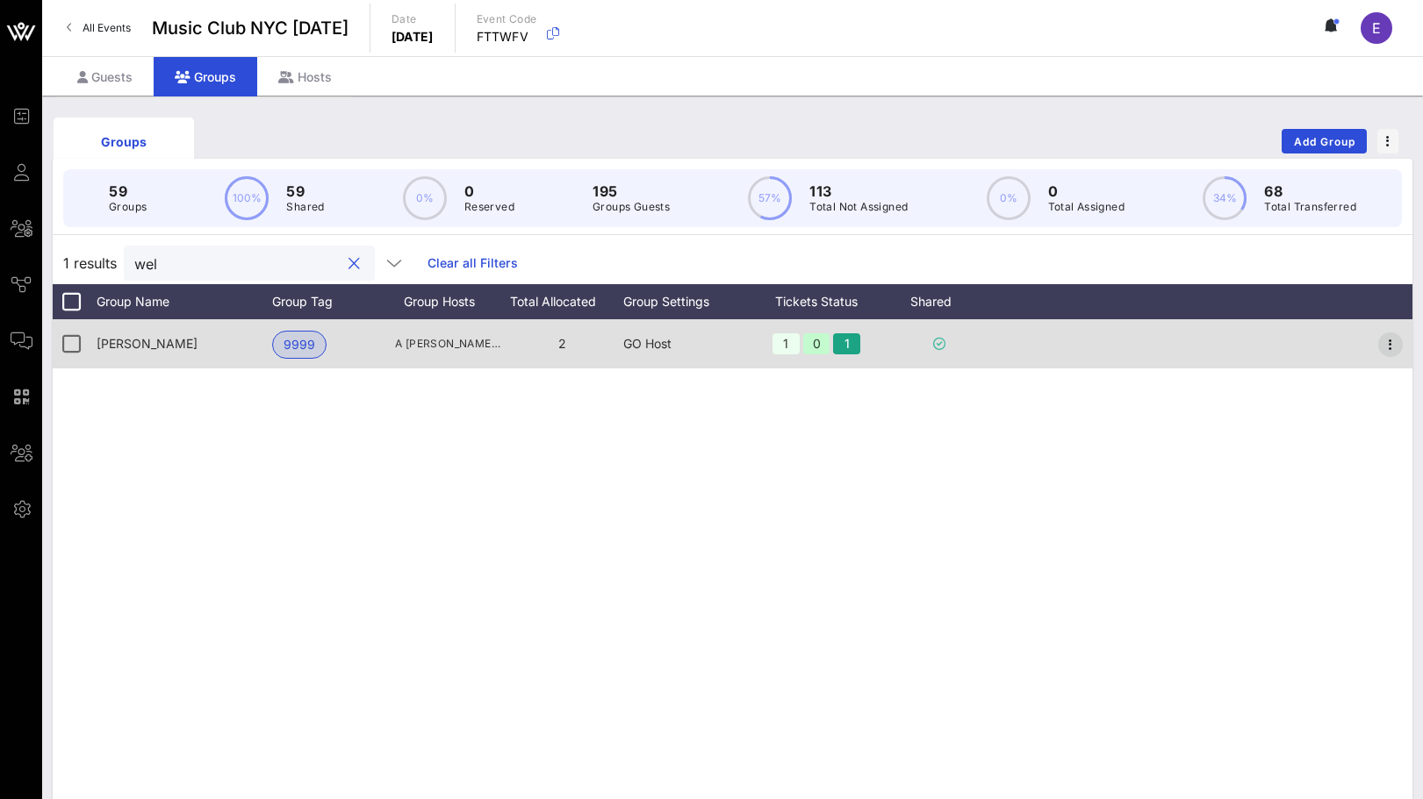
type input "wel"
click at [1383, 340] on icon "button" at bounding box center [1390, 344] width 21 height 21
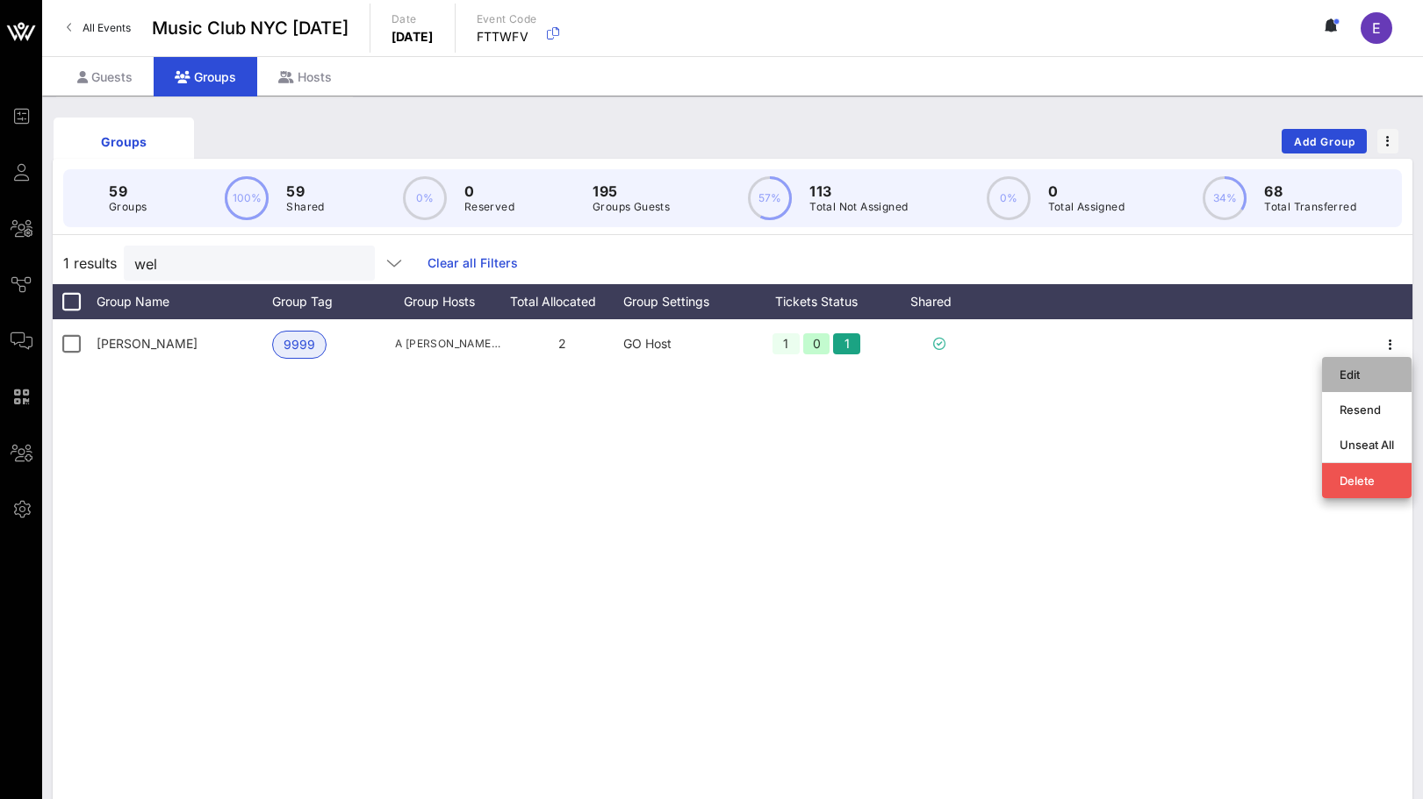
click at [1368, 364] on div "Edit" at bounding box center [1366, 375] width 54 height 28
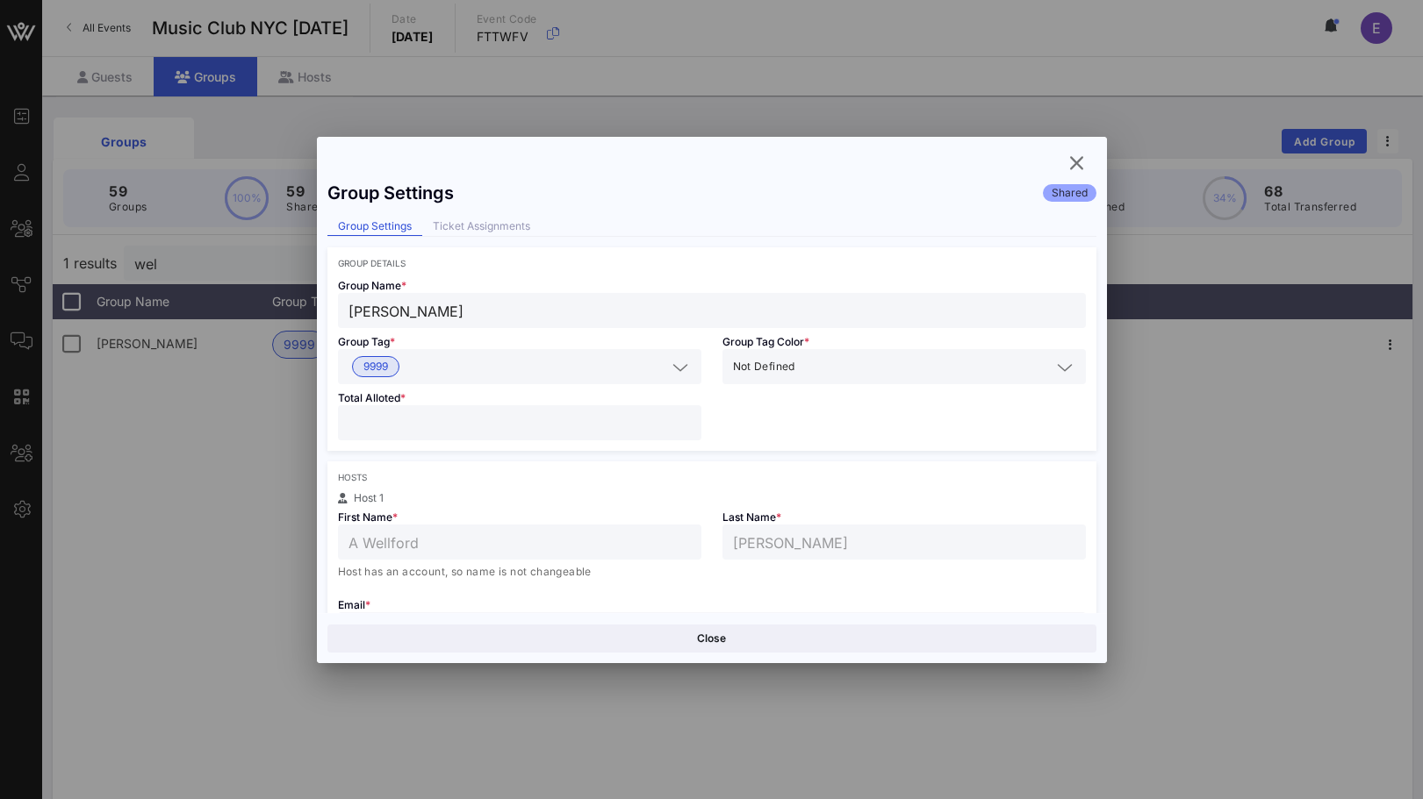
click at [685, 417] on input "*" at bounding box center [519, 423] width 342 height 23
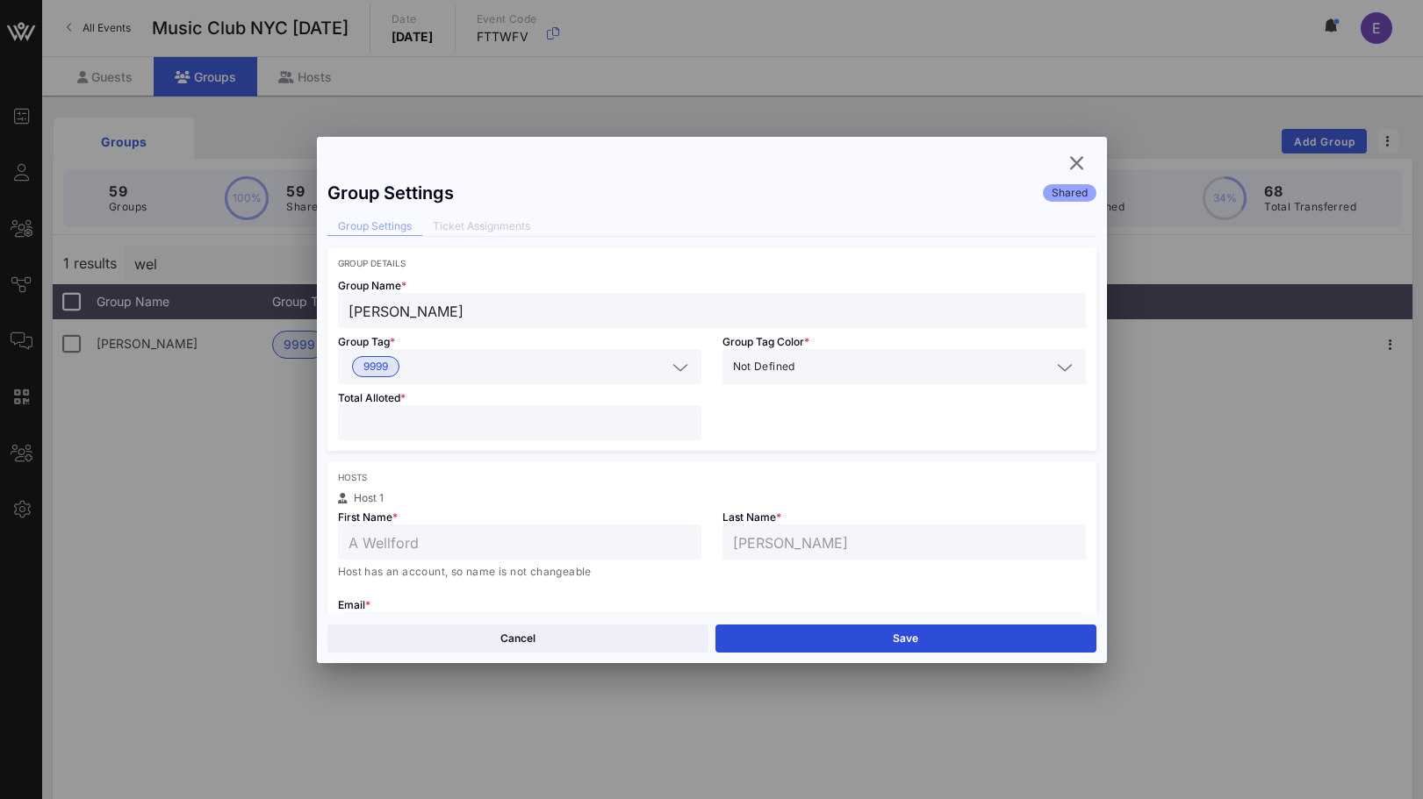
type input "*"
click at [685, 417] on input "*" at bounding box center [519, 423] width 342 height 23
click at [757, 633] on button "Save" at bounding box center [905, 639] width 381 height 28
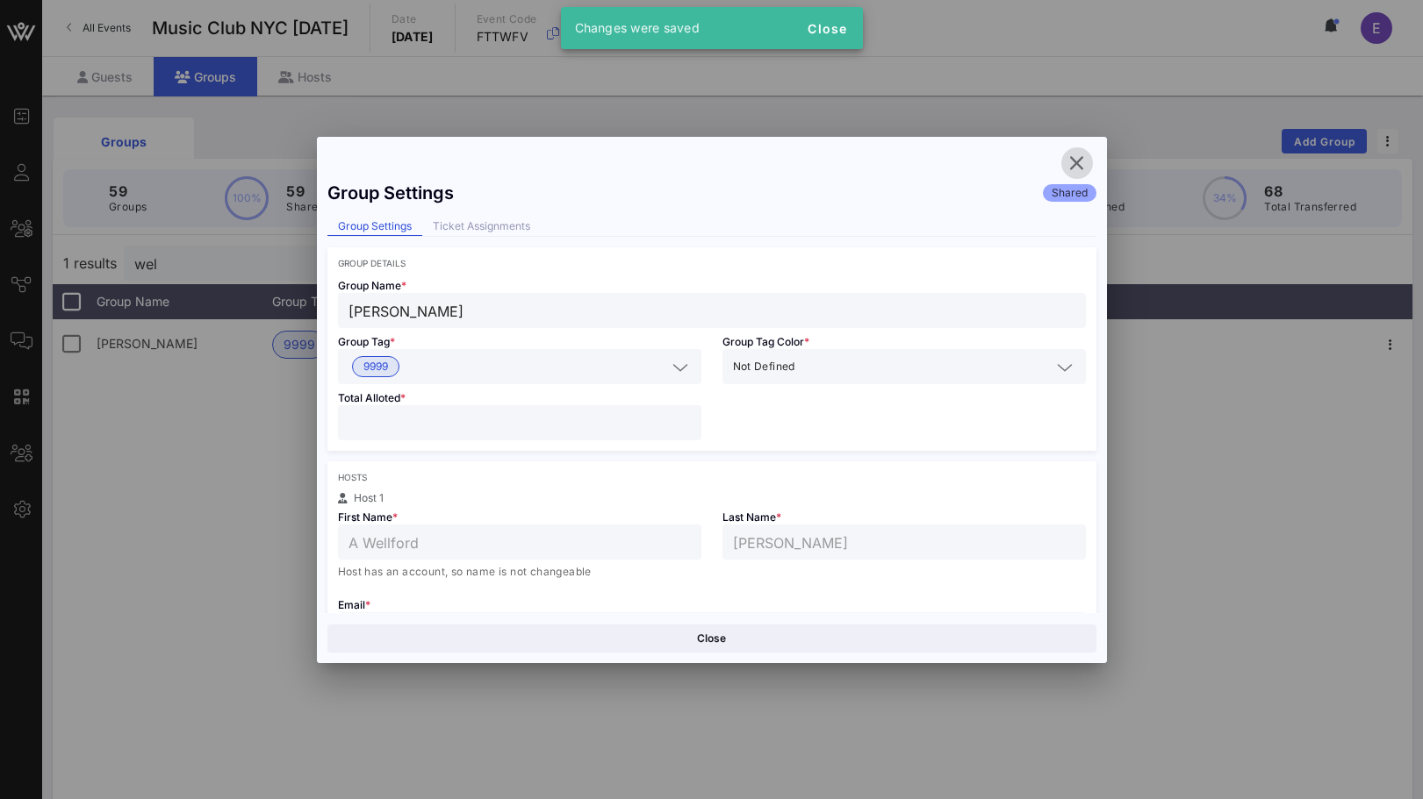
click at [1078, 163] on icon "button" at bounding box center [1076, 163] width 21 height 21
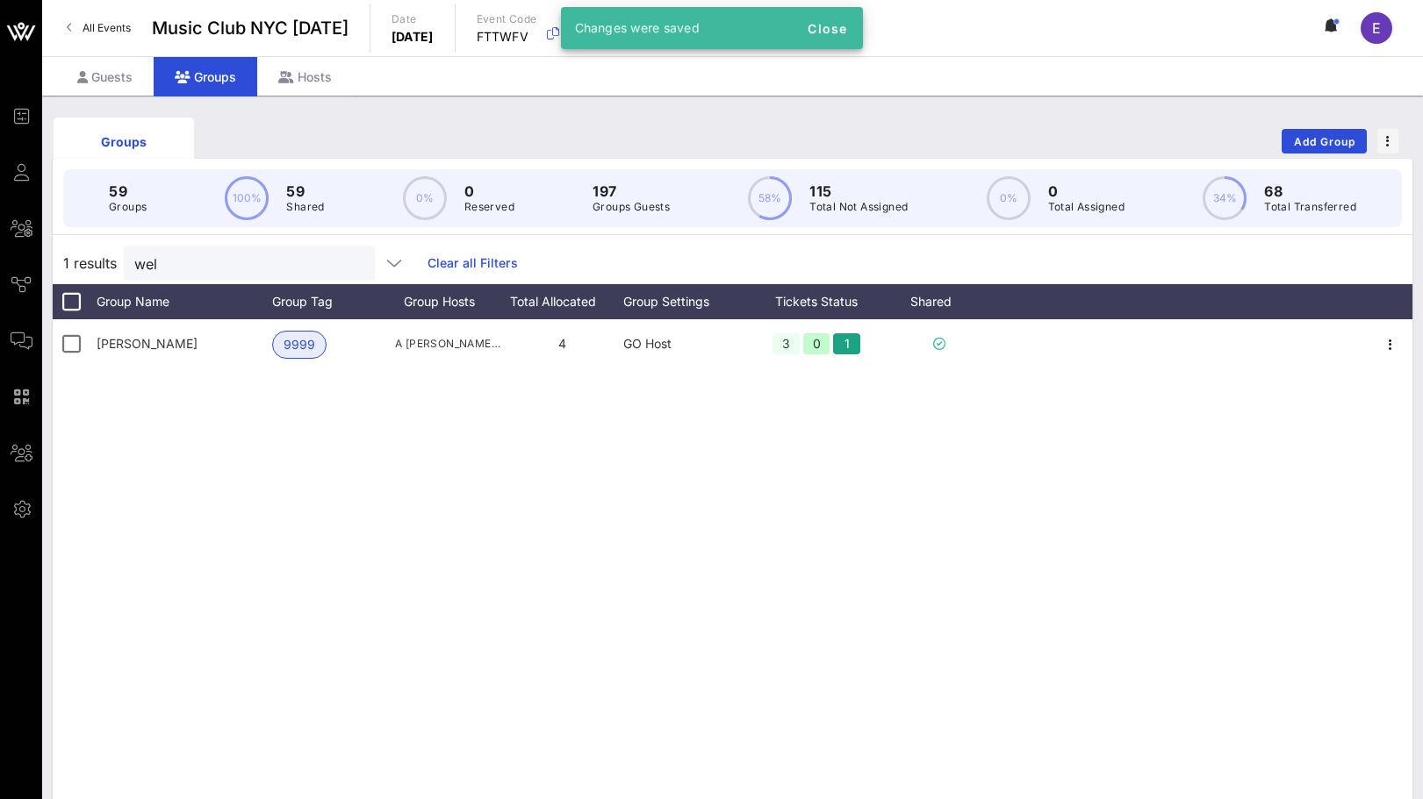
click at [102, 25] on span "All Events" at bounding box center [106, 27] width 48 height 13
